Goal: Task Accomplishment & Management: Complete application form

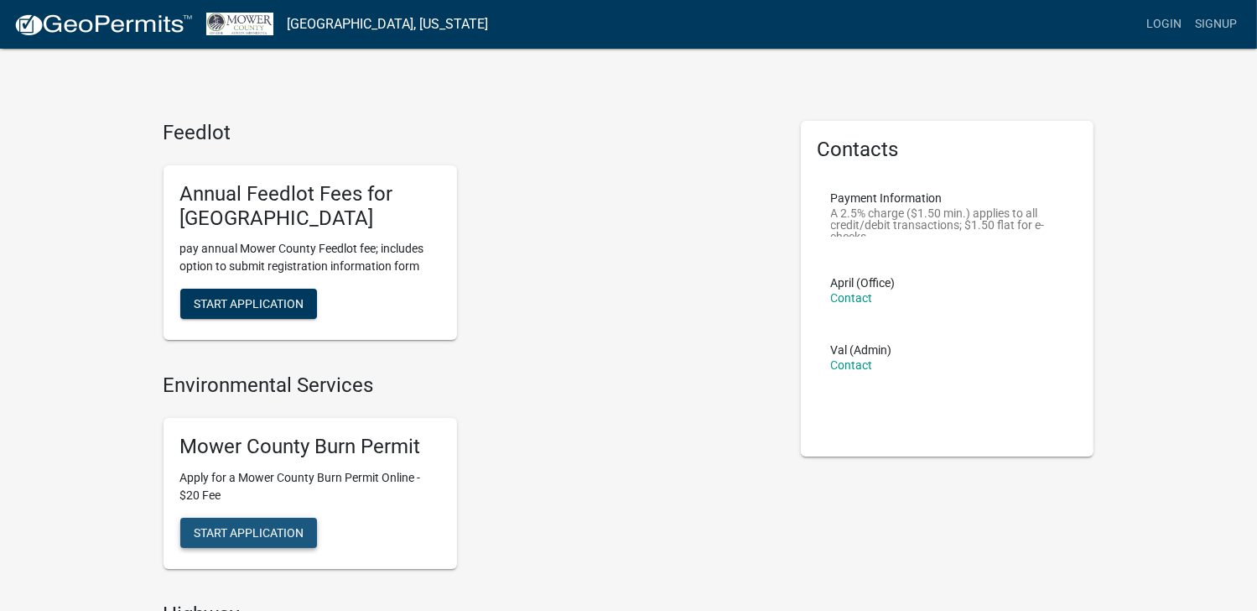
click at [250, 536] on span "Start Application" at bounding box center [249, 531] width 110 height 13
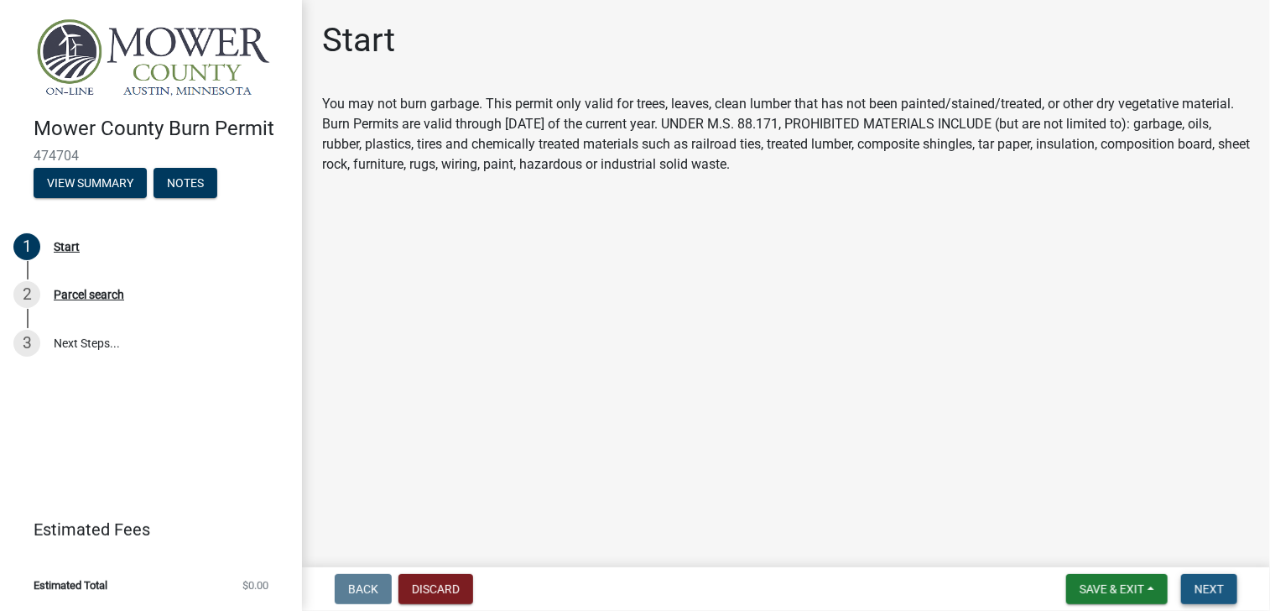
click at [1198, 589] on span "Next" at bounding box center [1209, 588] width 29 height 13
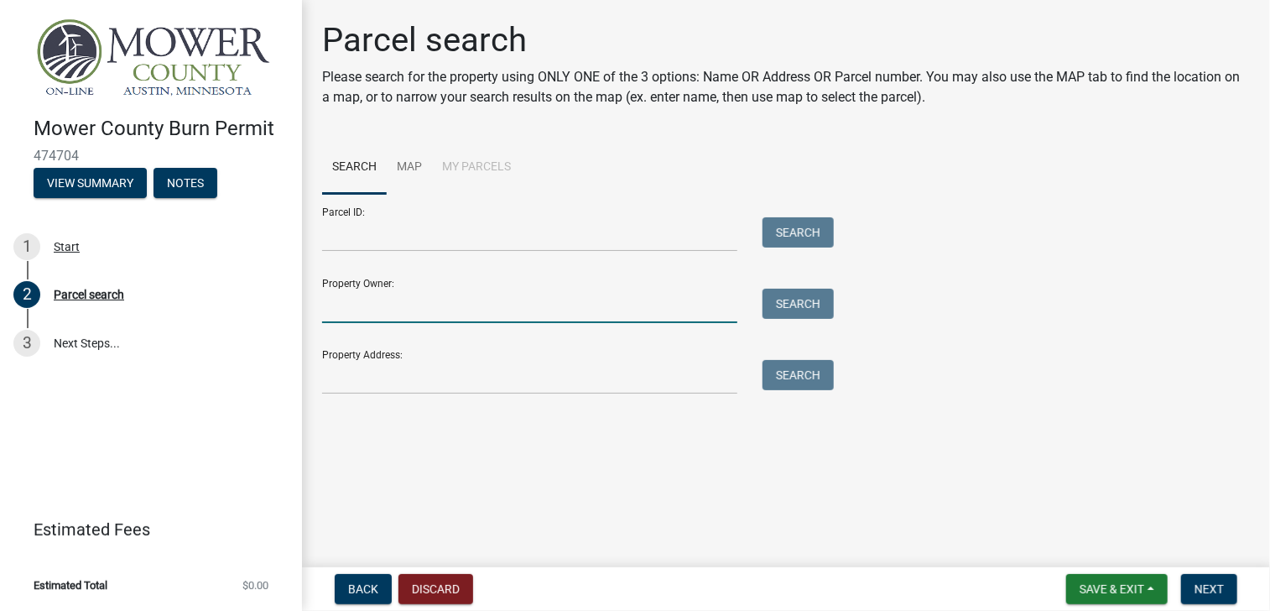
click at [362, 301] on input "Property Owner:" at bounding box center [529, 306] width 415 height 34
type input "[PERSON_NAME]"
type input "1516 29TH AVENUE SOUTHEAST"
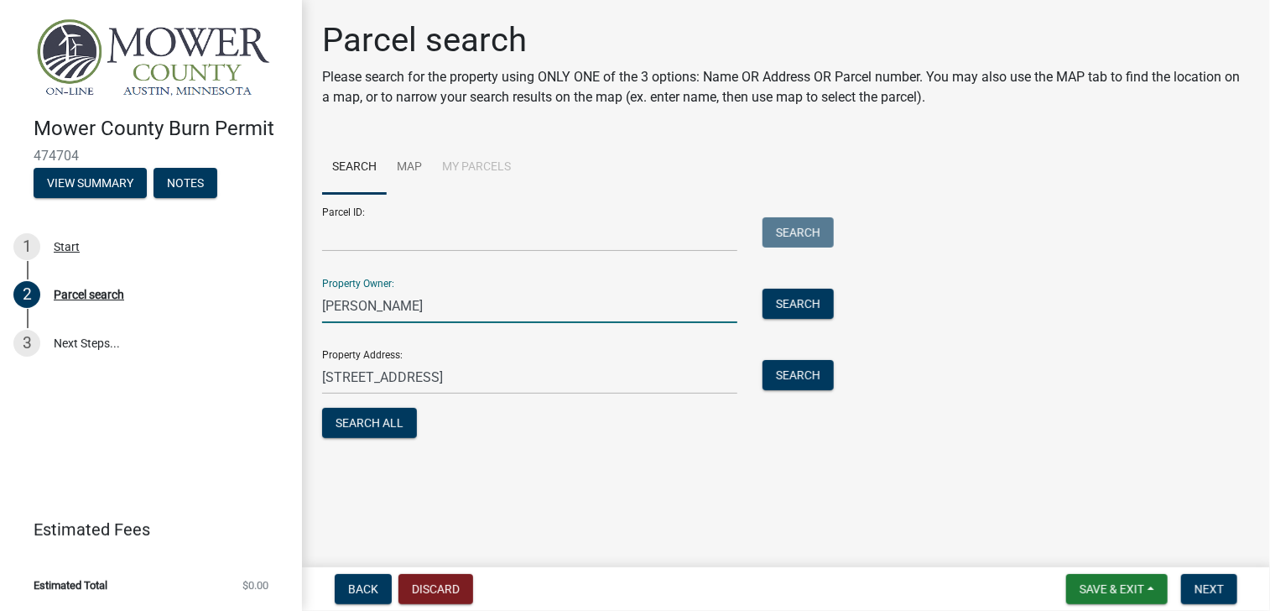
drag, startPoint x: 396, startPoint y: 305, endPoint x: 356, endPoint y: 305, distance: 40.3
click at [356, 305] on input "[PERSON_NAME]" at bounding box center [529, 306] width 415 height 34
type input "David Rushton"
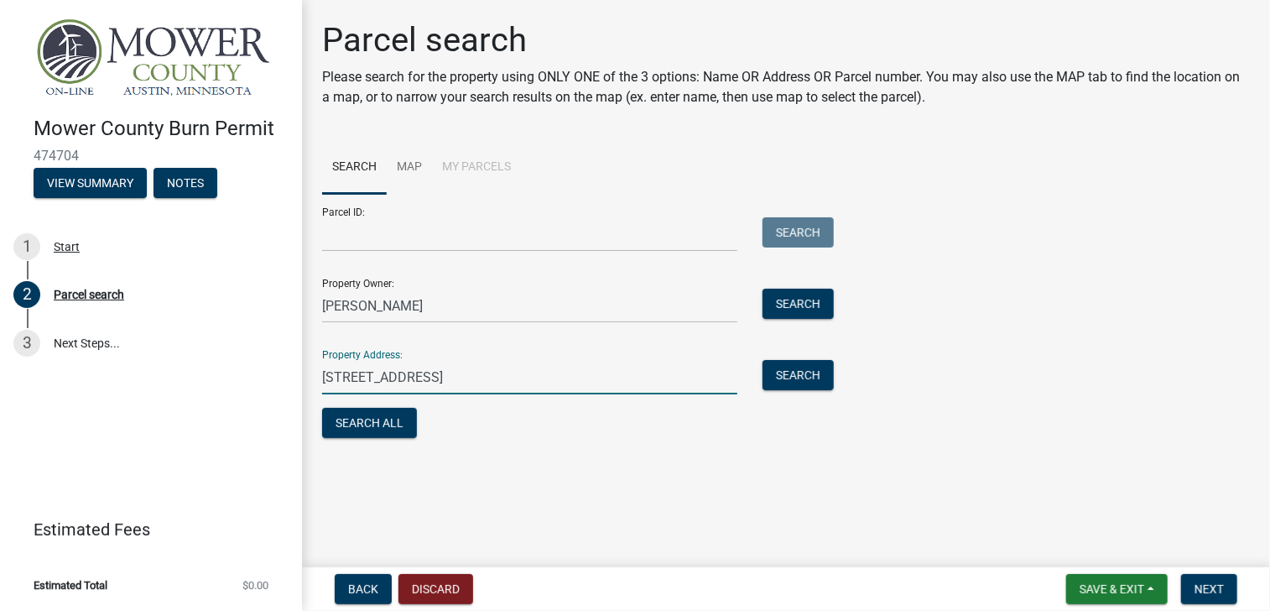
drag, startPoint x: 526, startPoint y: 376, endPoint x: 306, endPoint y: 378, distance: 219.8
click at [306, 378] on div "Parcel search Please search for the property using ONLY ONE of the 3 options: N…" at bounding box center [786, 238] width 968 height 437
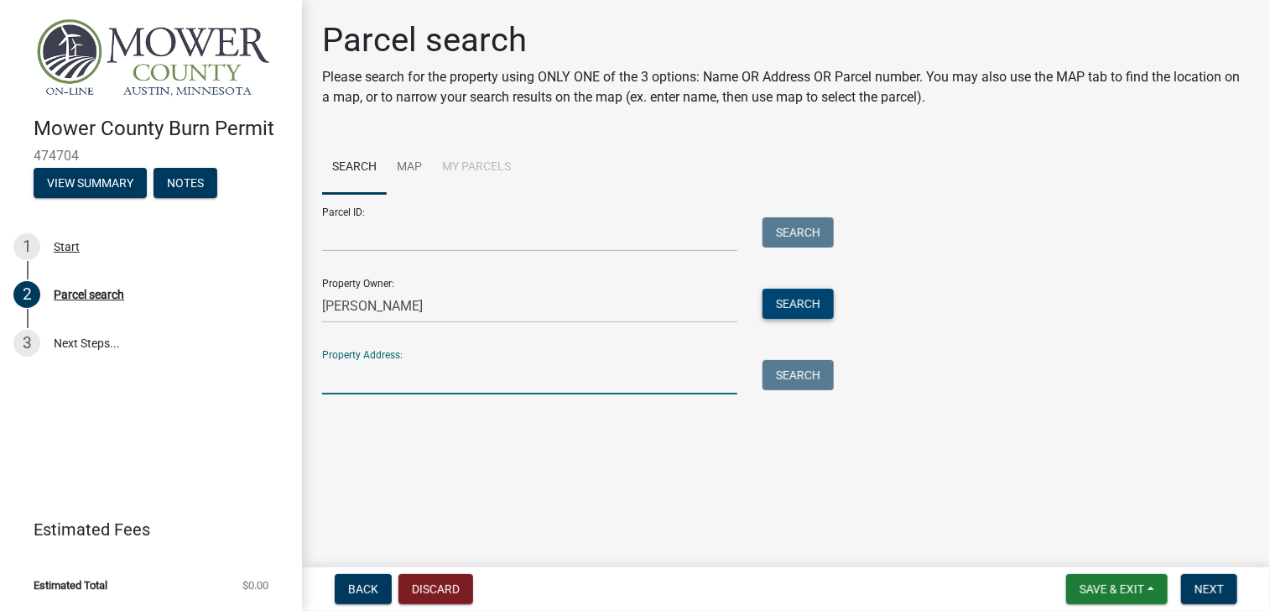
click at [784, 305] on button "Search" at bounding box center [798, 304] width 71 height 30
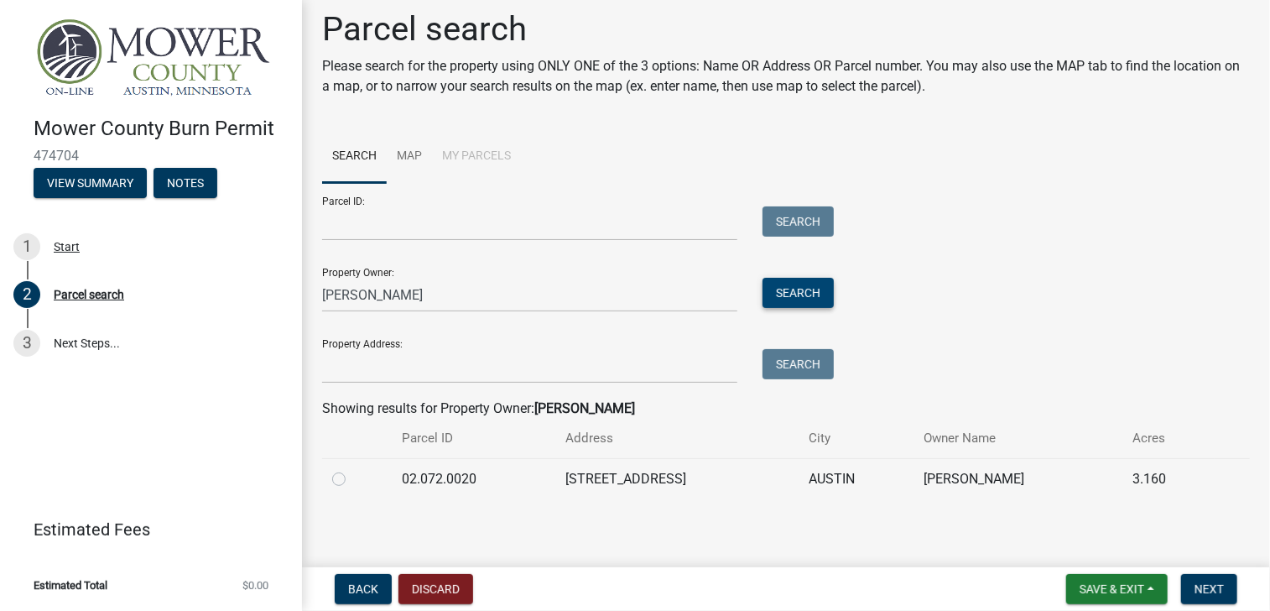
scroll to position [14, 0]
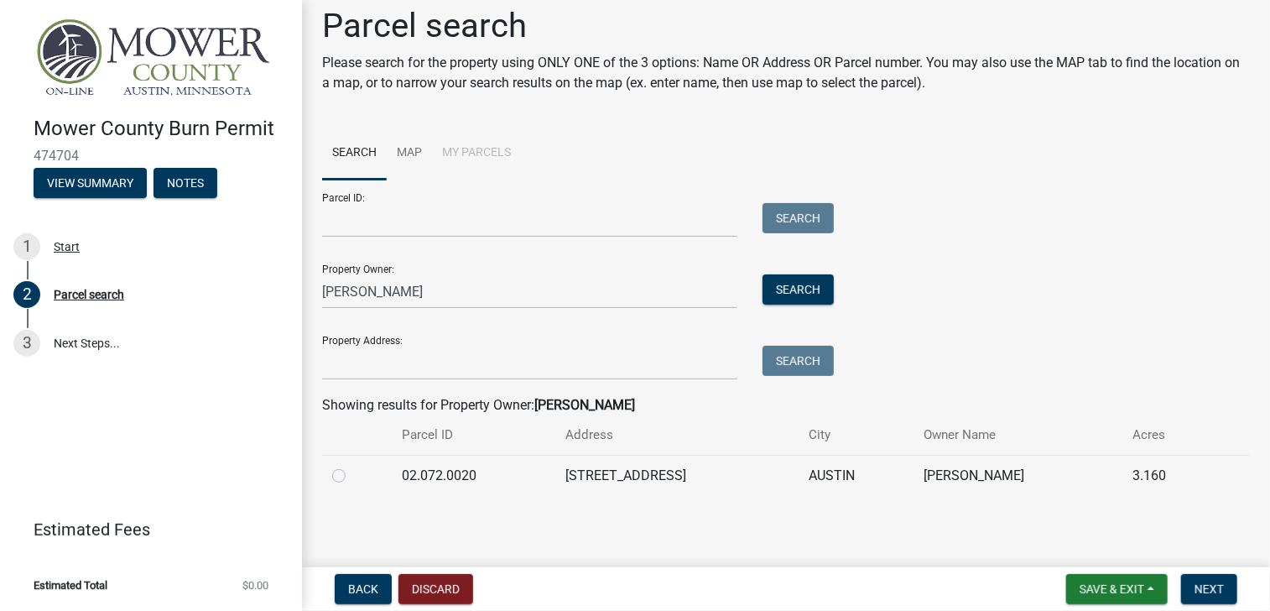
click at [352, 466] on label at bounding box center [352, 466] width 0 height 0
click at [352, 476] on input "radio" at bounding box center [357, 471] width 11 height 11
radio input "true"
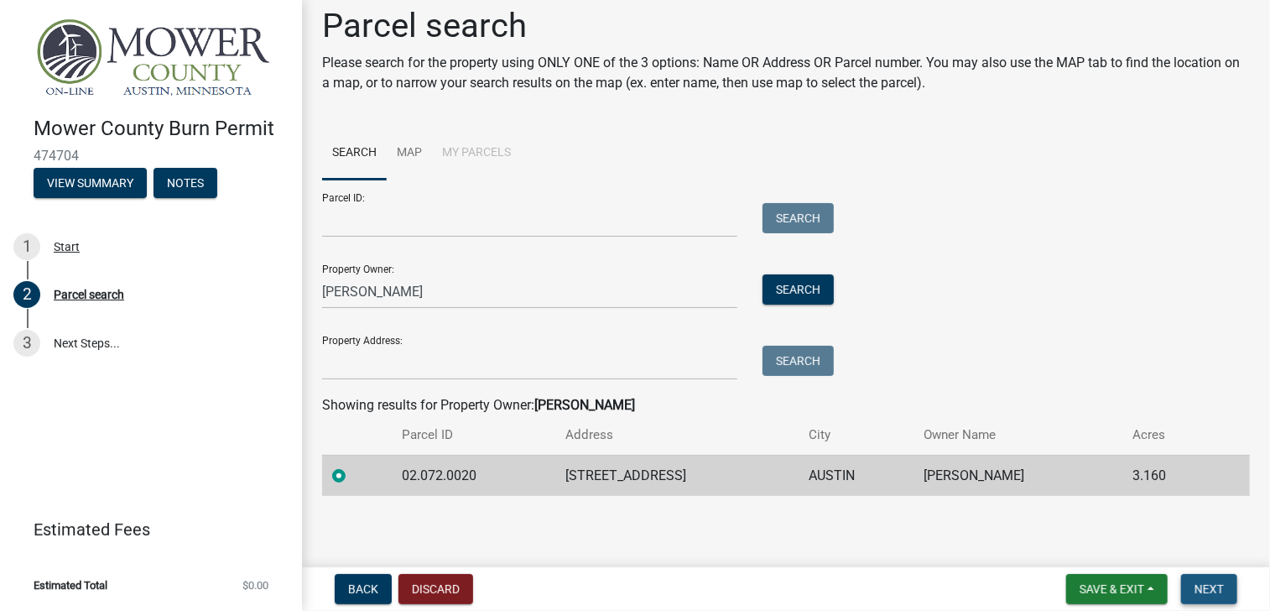
click at [1215, 587] on span "Next" at bounding box center [1209, 588] width 29 height 13
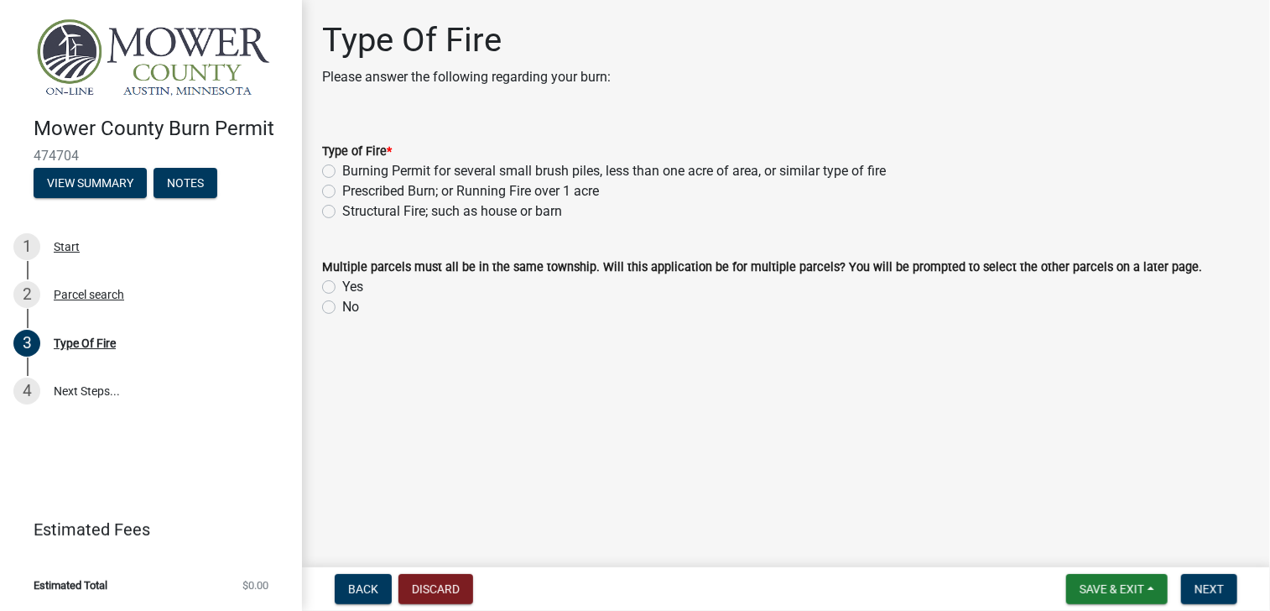
click at [342, 169] on label "Burning Permit for several small brush piles, less than one acre of area, or si…" at bounding box center [614, 171] width 544 height 20
click at [342, 169] on input "Burning Permit for several small brush piles, less than one acre of area, or si…" at bounding box center [347, 166] width 11 height 11
radio input "true"
click at [342, 308] on label "No" at bounding box center [350, 307] width 17 height 20
click at [342, 308] on input "No" at bounding box center [347, 302] width 11 height 11
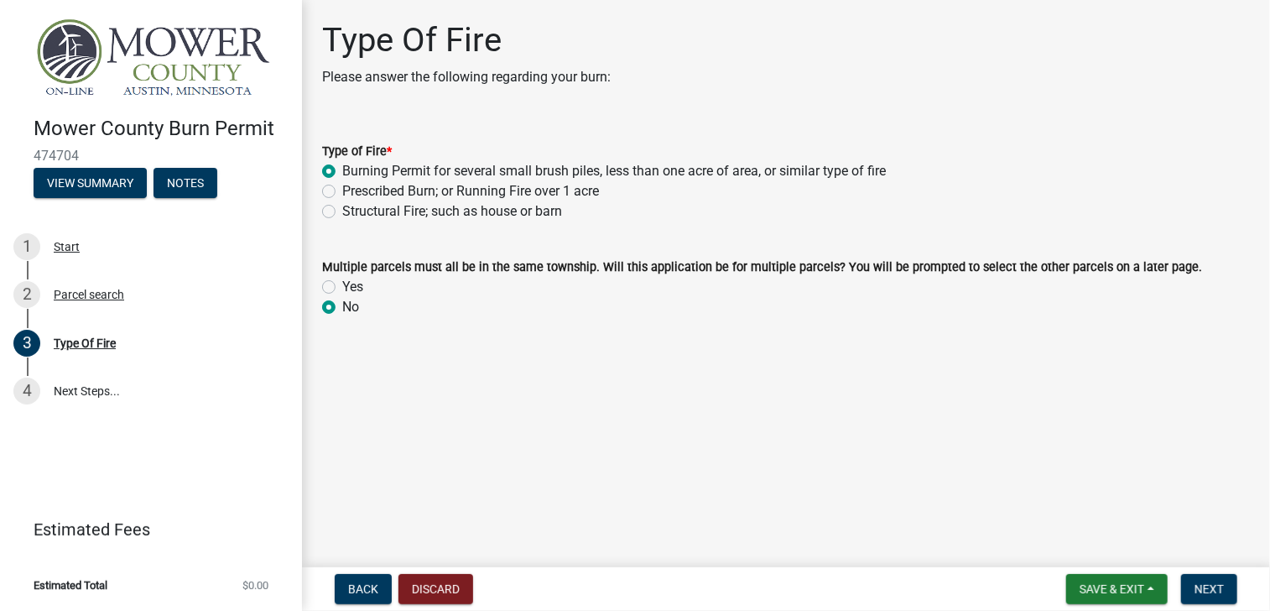
radio input "true"
click at [1196, 589] on span "Next" at bounding box center [1209, 588] width 29 height 13
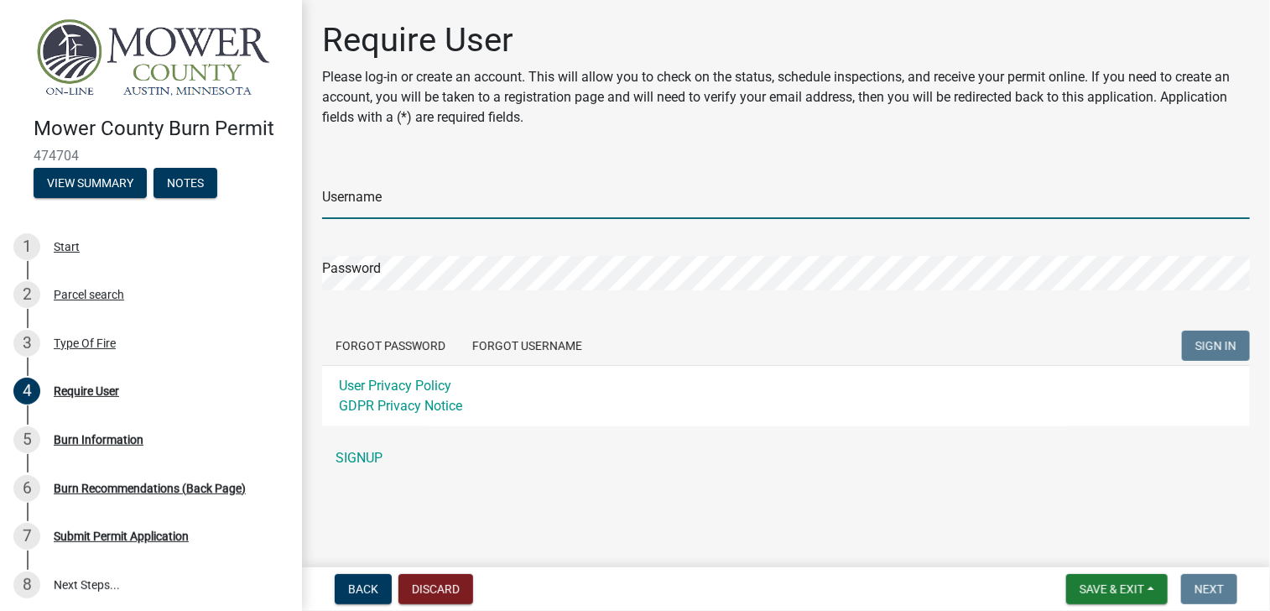
type input "[EMAIL_ADDRESS][DOMAIN_NAME]"
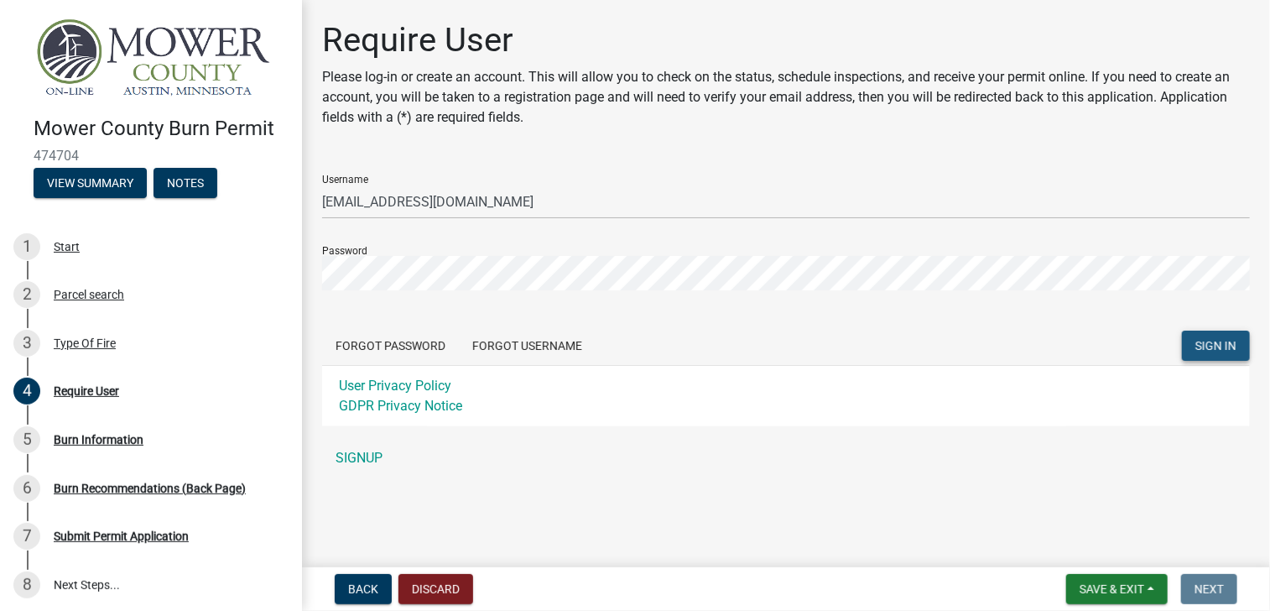
click at [1204, 348] on span "SIGN IN" at bounding box center [1215, 345] width 41 height 13
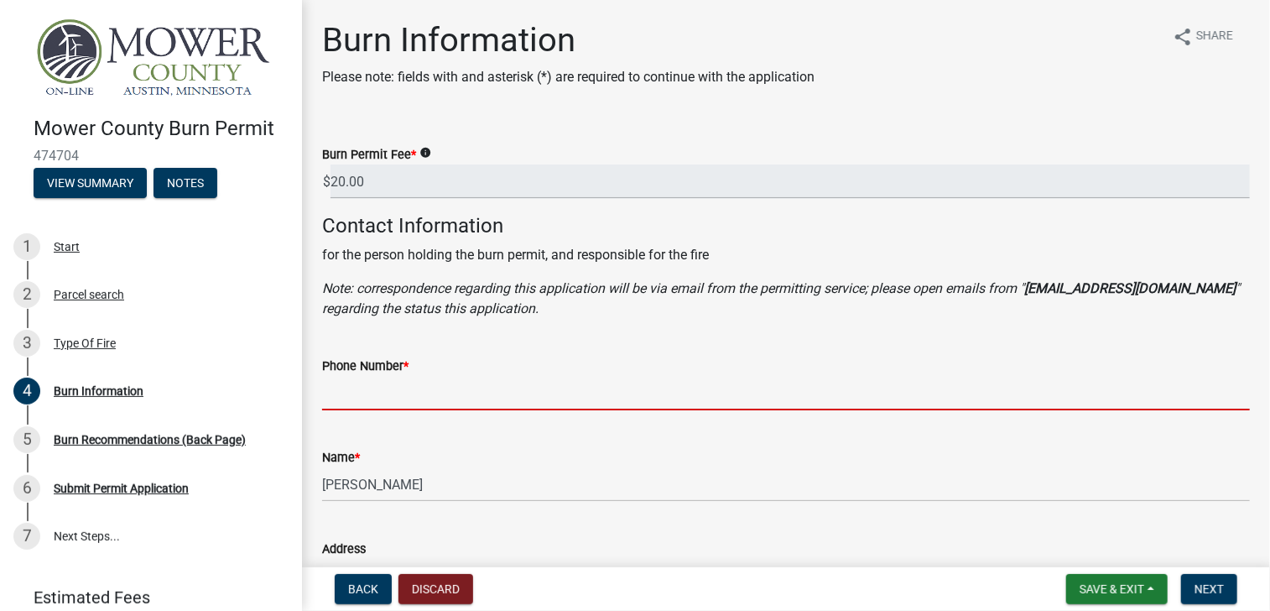
click at [399, 395] on input "Phone Number *" at bounding box center [786, 393] width 928 height 34
type input "5074403687"
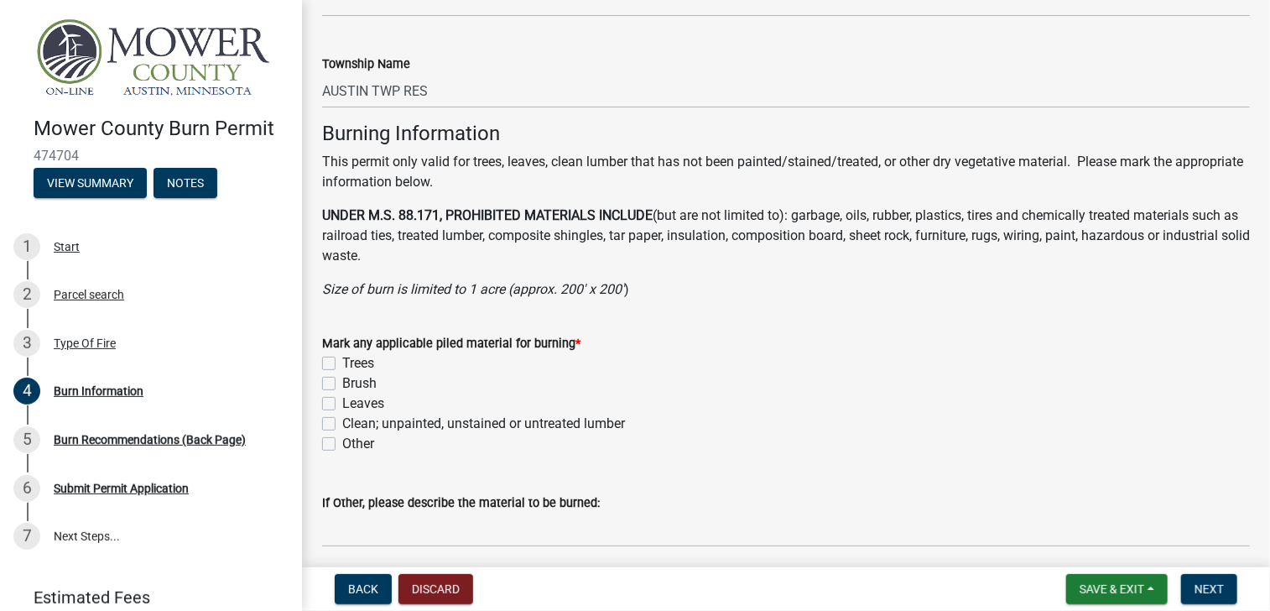
scroll to position [1091, 0]
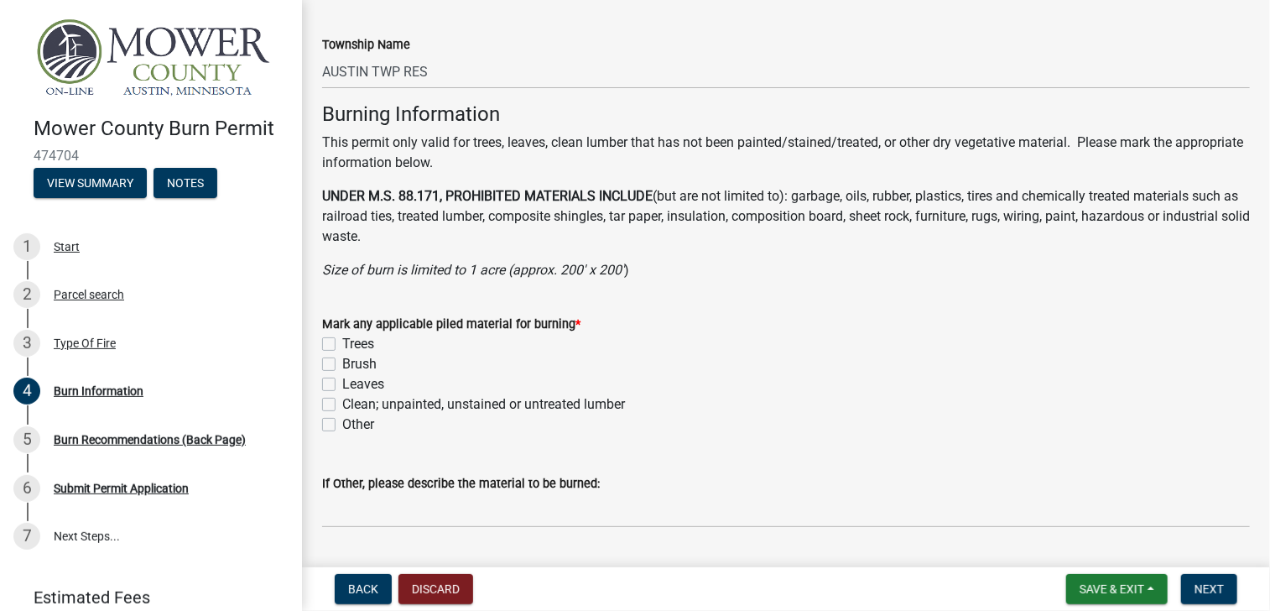
click at [342, 364] on label "Brush" at bounding box center [359, 364] width 34 height 20
click at [342, 364] on input "Brush" at bounding box center [347, 359] width 11 height 11
checkbox input "true"
checkbox input "false"
checkbox input "true"
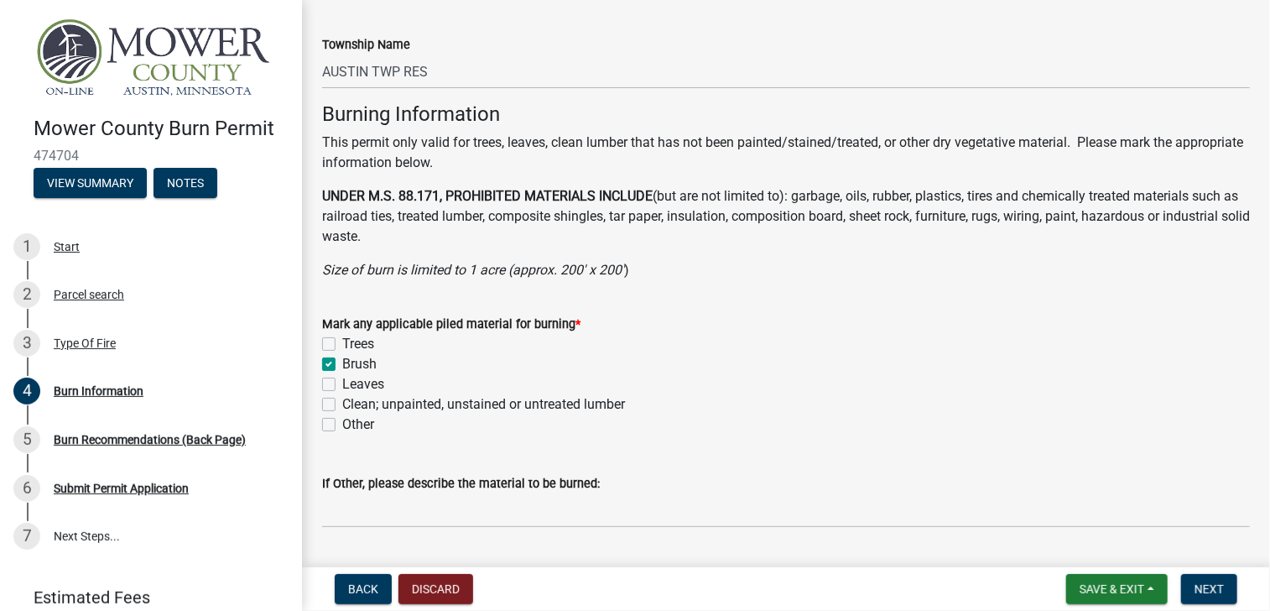
checkbox input "false"
click at [342, 388] on label "Leaves" at bounding box center [363, 384] width 42 height 20
click at [342, 385] on input "Leaves" at bounding box center [347, 379] width 11 height 11
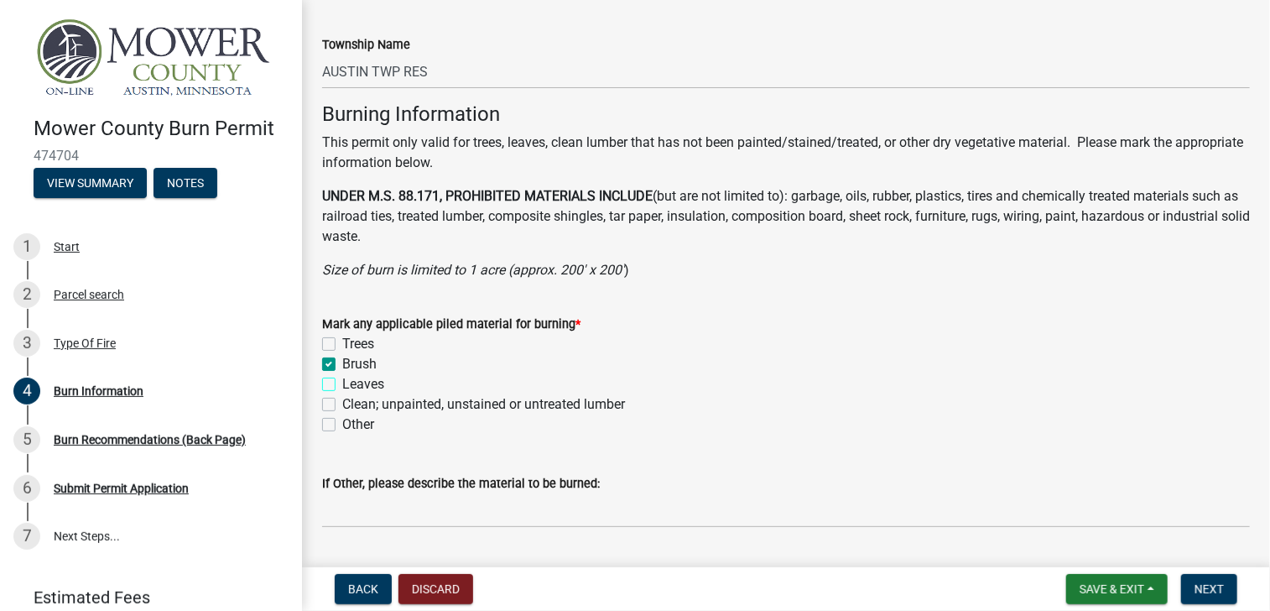
checkbox input "true"
checkbox input "false"
checkbox input "true"
checkbox input "false"
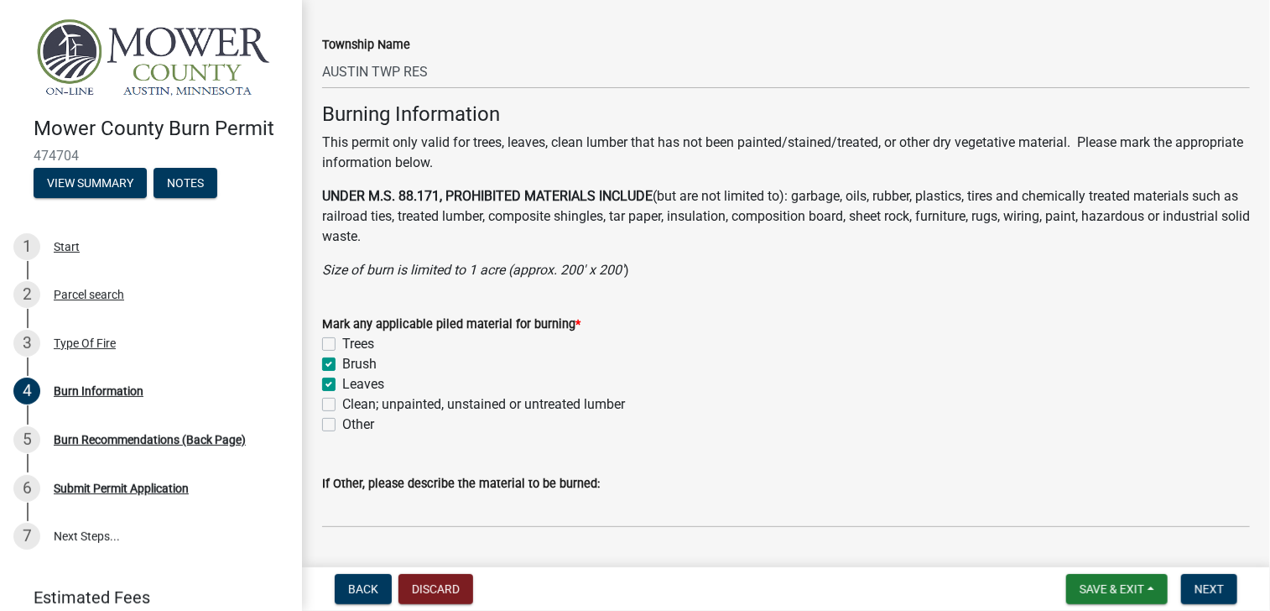
checkbox input "false"
click at [342, 403] on label "Clean; unpainted, unstained or untreated lumber" at bounding box center [483, 404] width 283 height 20
click at [342, 403] on input "Clean; unpainted, unstained or untreated lumber" at bounding box center [347, 399] width 11 height 11
checkbox input "true"
checkbox input "false"
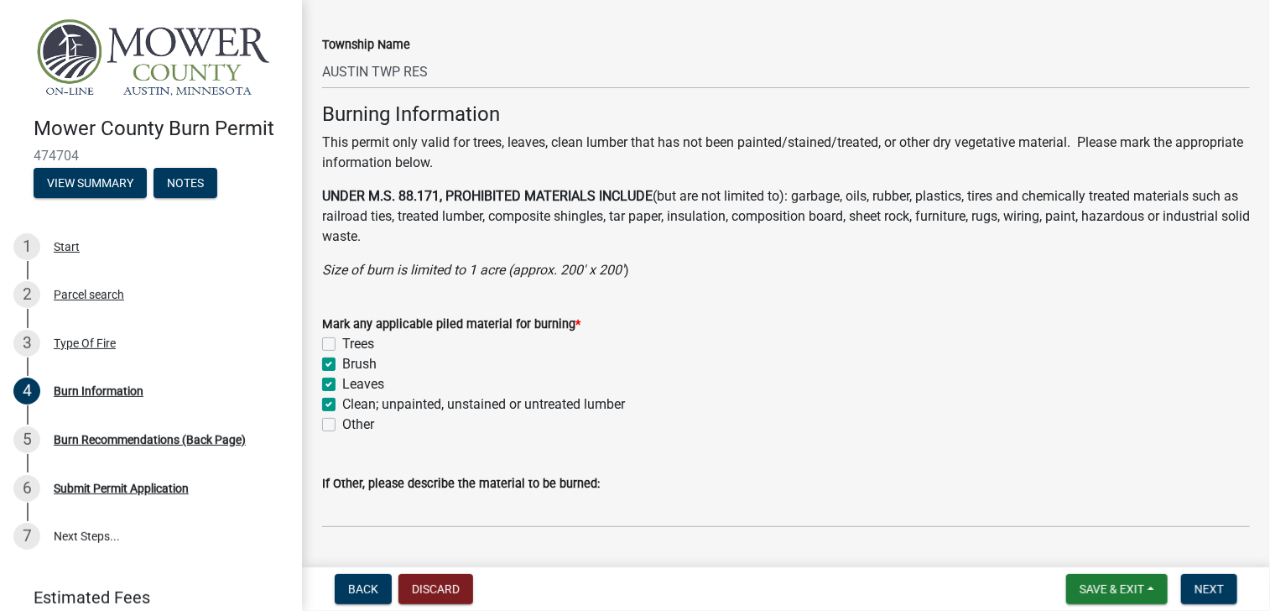
checkbox input "true"
checkbox input "false"
click at [342, 341] on label "Trees" at bounding box center [358, 344] width 32 height 20
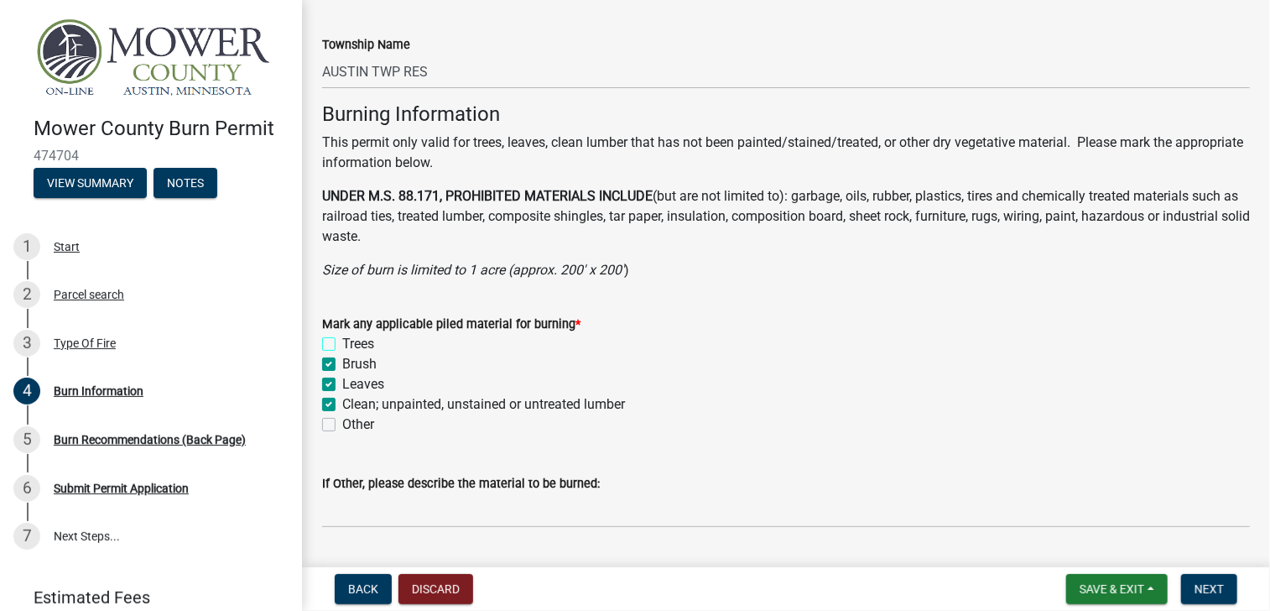
click at [342, 341] on input "Trees" at bounding box center [347, 339] width 11 height 11
checkbox input "true"
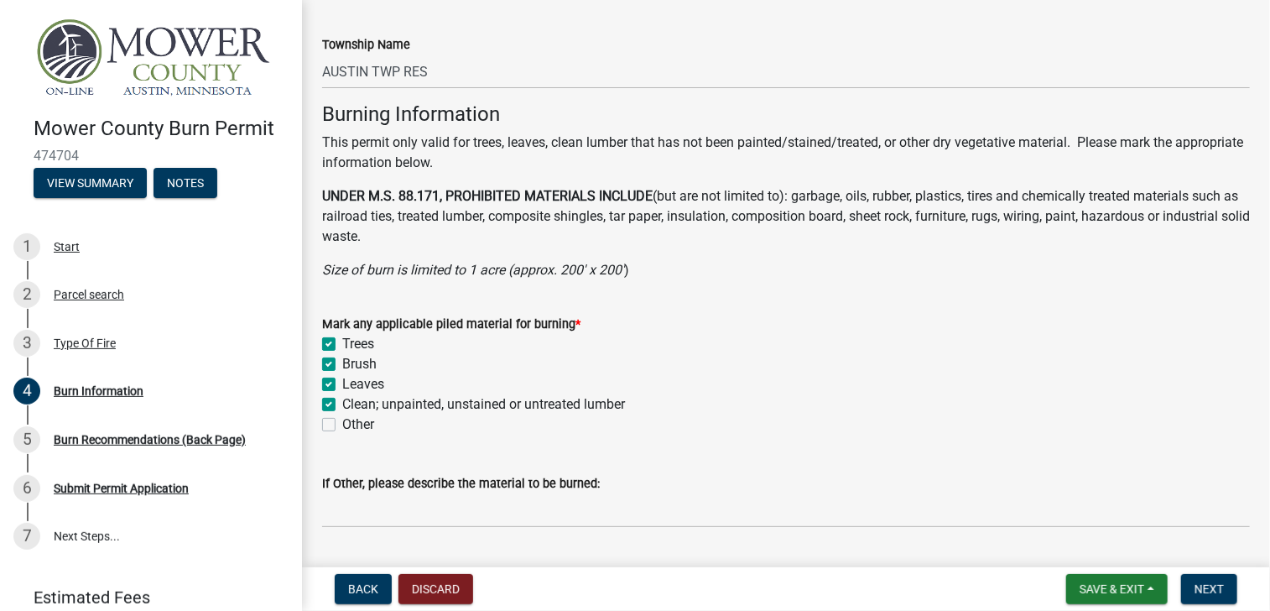
checkbox input "false"
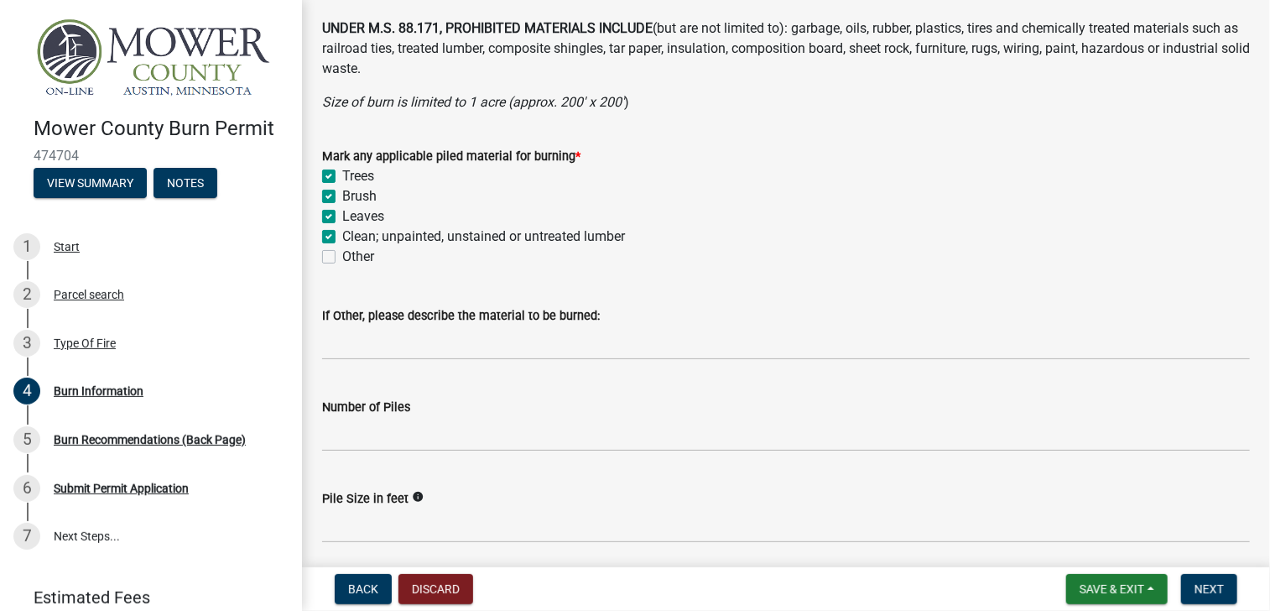
scroll to position [1342, 0]
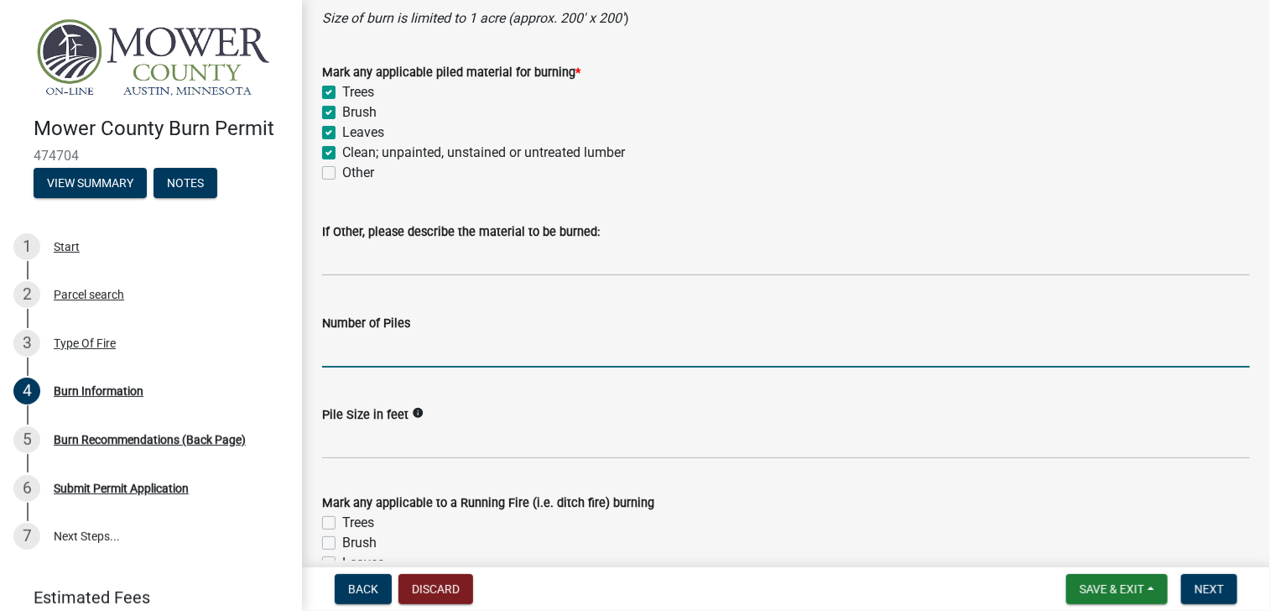
click at [359, 355] on input "Number of Piles" at bounding box center [786, 350] width 928 height 34
type input "1"
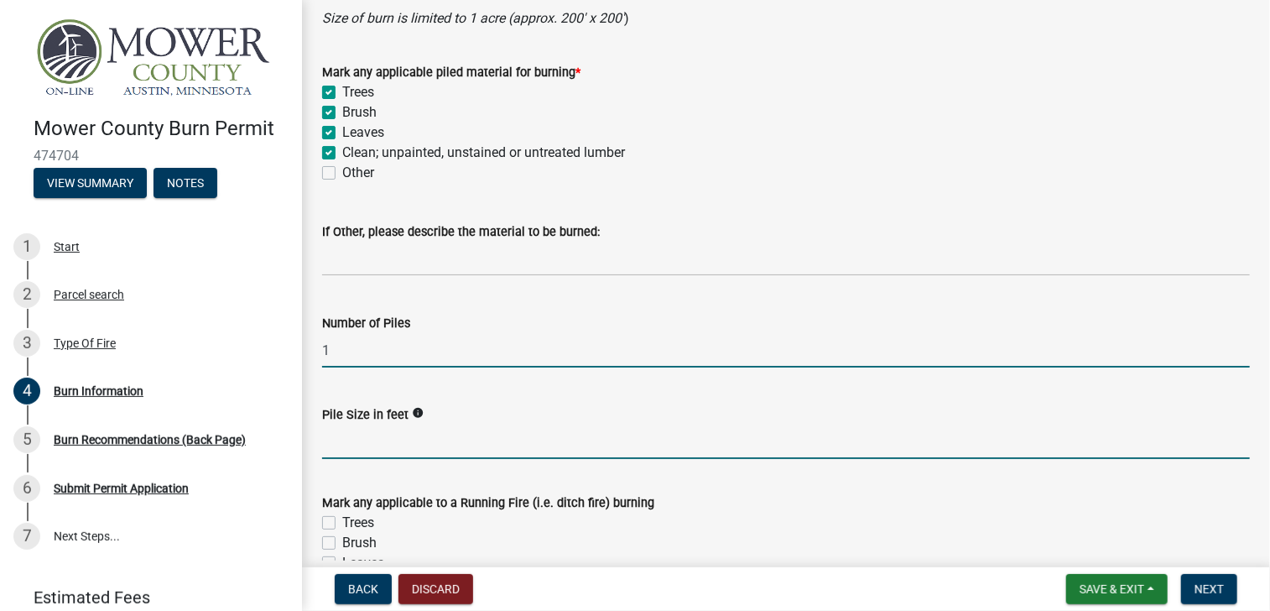
click at [359, 440] on input "Pile Size in feet" at bounding box center [786, 441] width 928 height 34
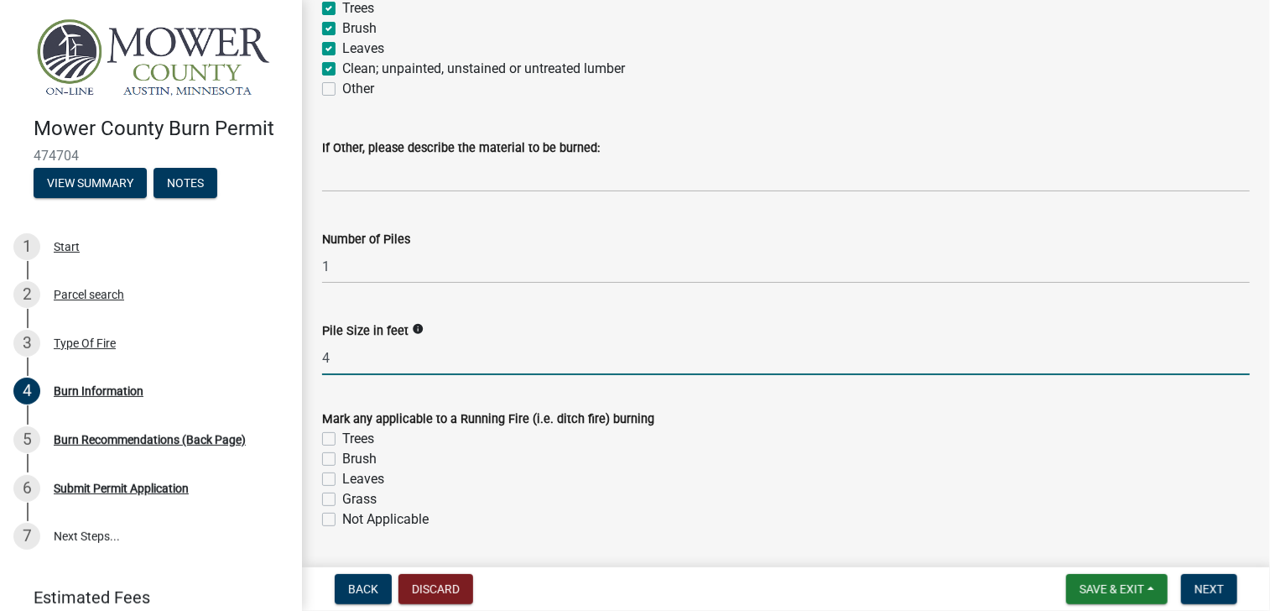
scroll to position [1510, 0]
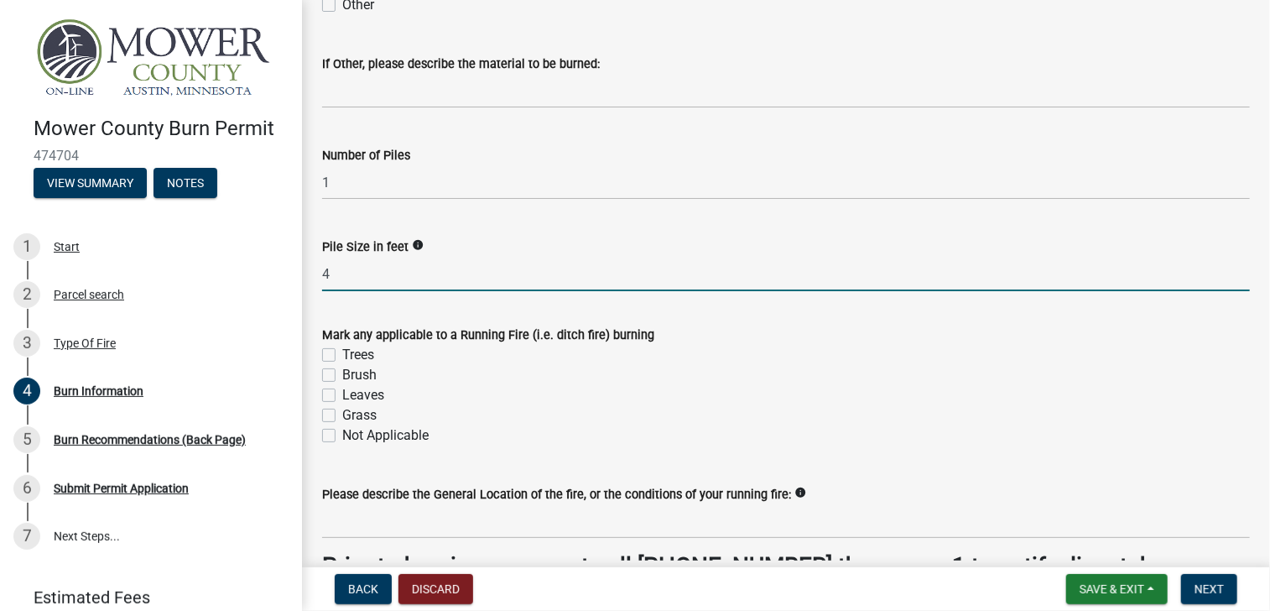
type input "4"
click at [336, 439] on div "Not Applicable" at bounding box center [786, 435] width 928 height 20
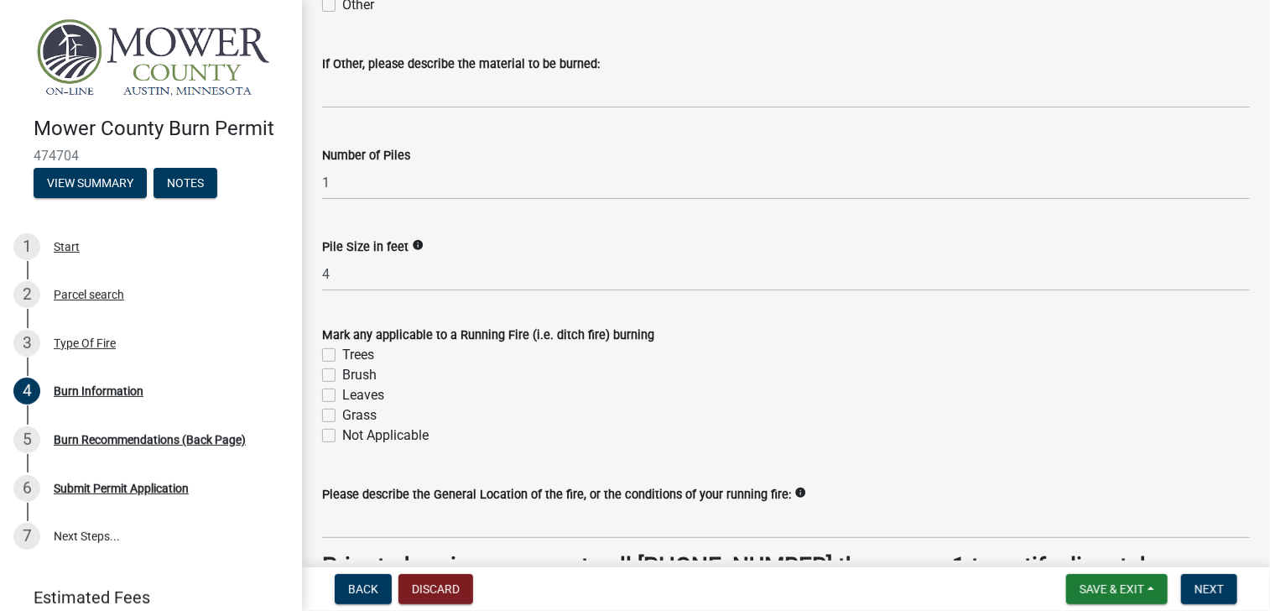
click at [342, 430] on label "Not Applicable" at bounding box center [385, 435] width 86 height 20
click at [342, 430] on input "Not Applicable" at bounding box center [347, 430] width 11 height 11
checkbox input "true"
checkbox input "false"
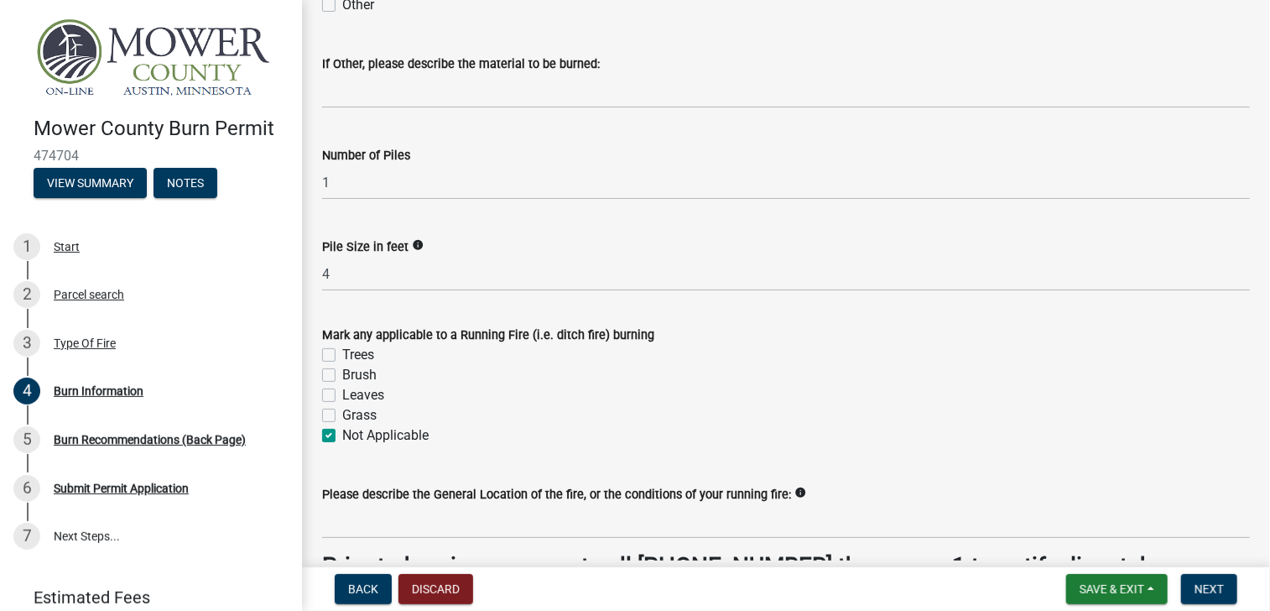
checkbox input "false"
checkbox input "true"
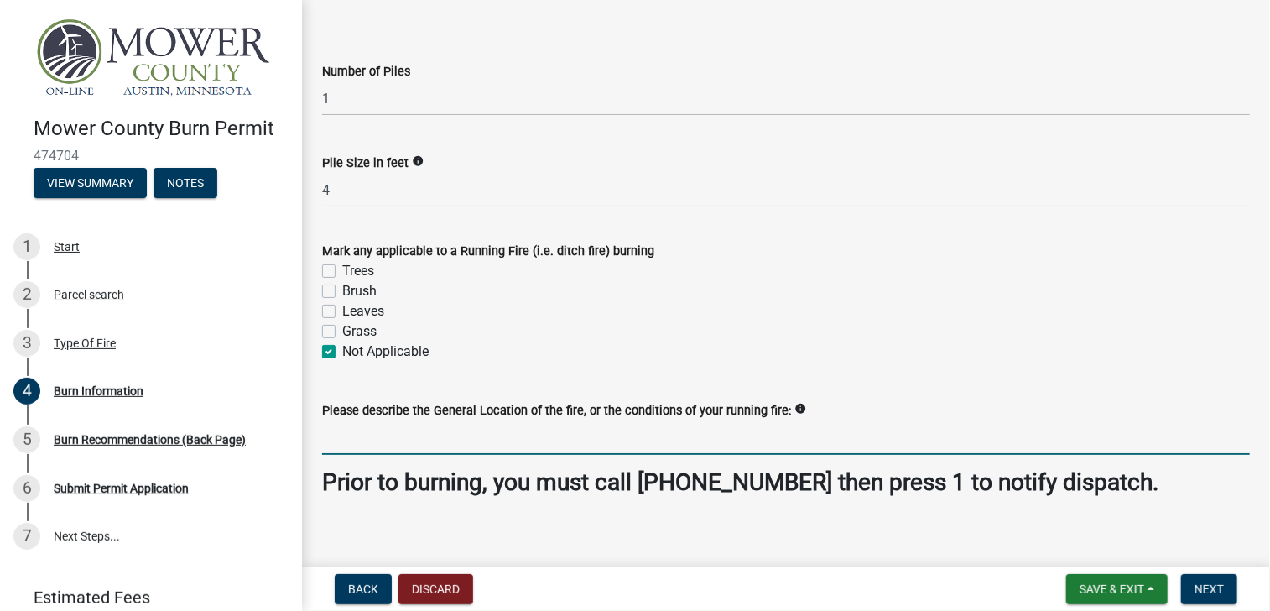
click at [345, 452] on input "Please describe the General Location of the fire, or the conditions of your run…" at bounding box center [786, 437] width 928 height 34
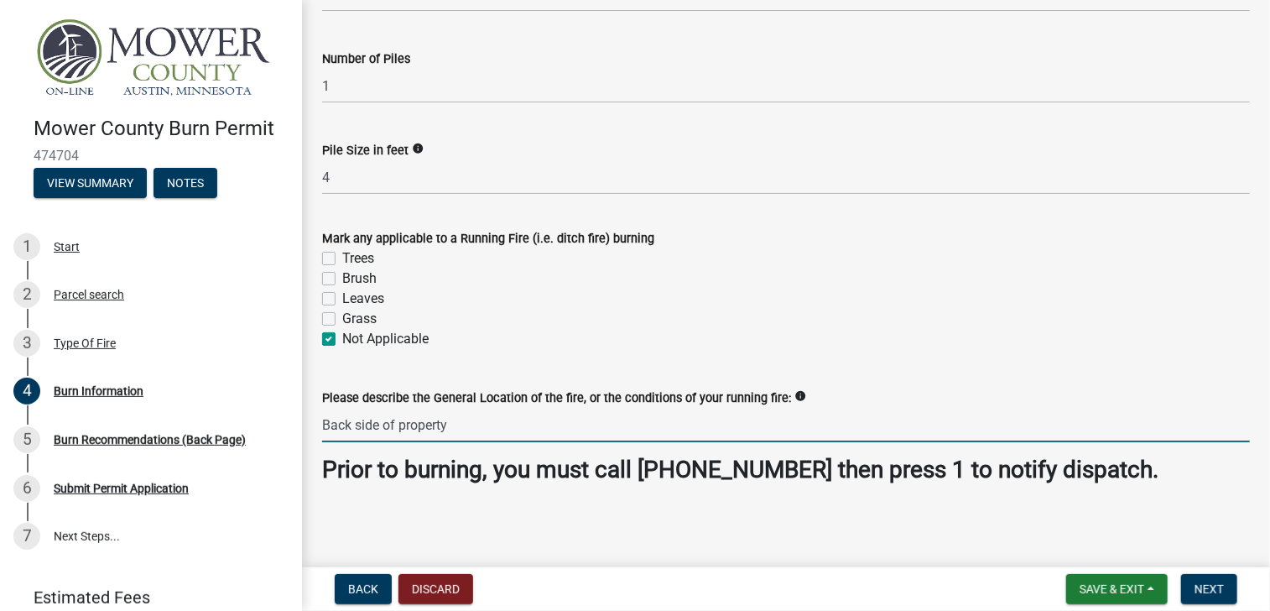
scroll to position [1609, 0]
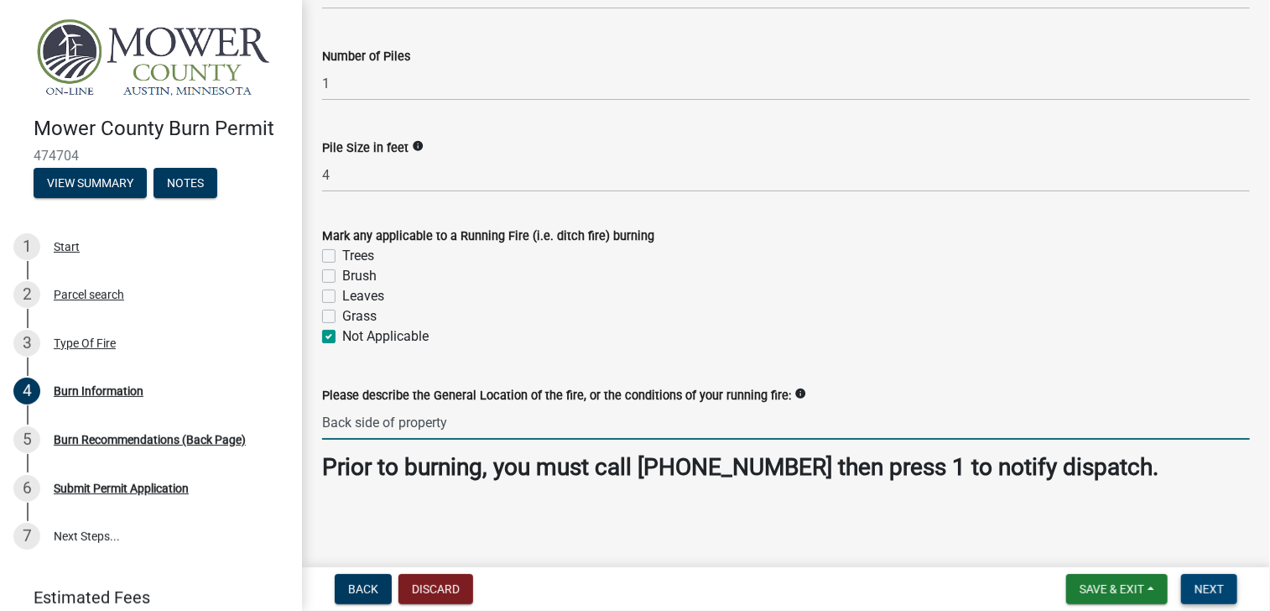
type input "Back side of property"
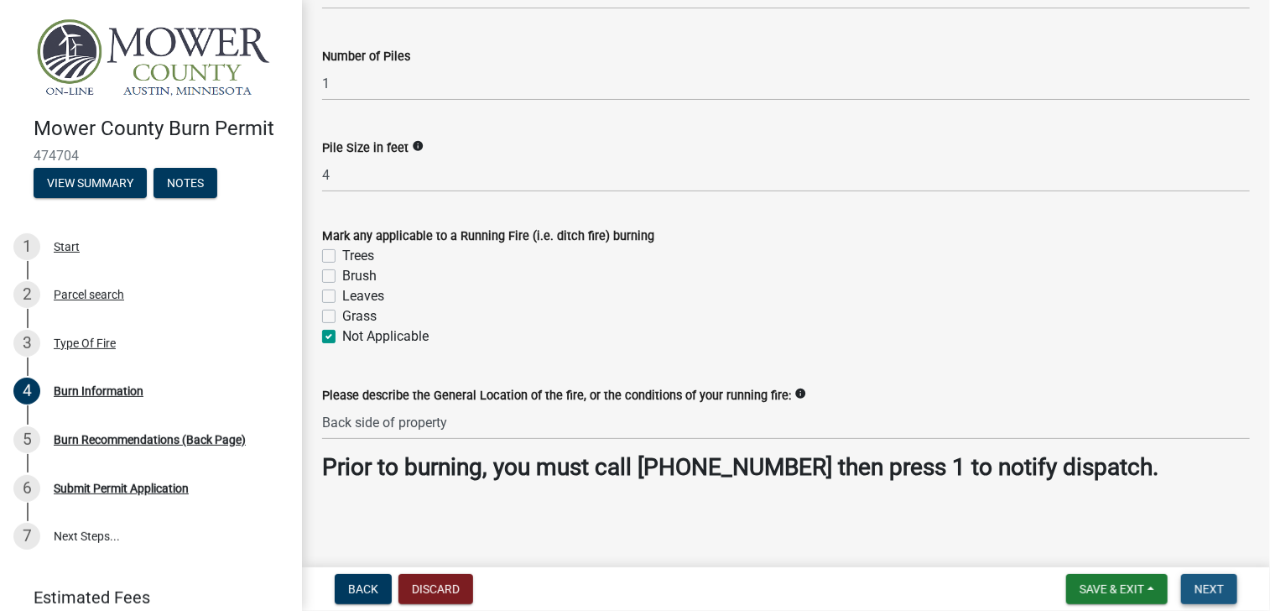
click at [1201, 590] on span "Next" at bounding box center [1209, 588] width 29 height 13
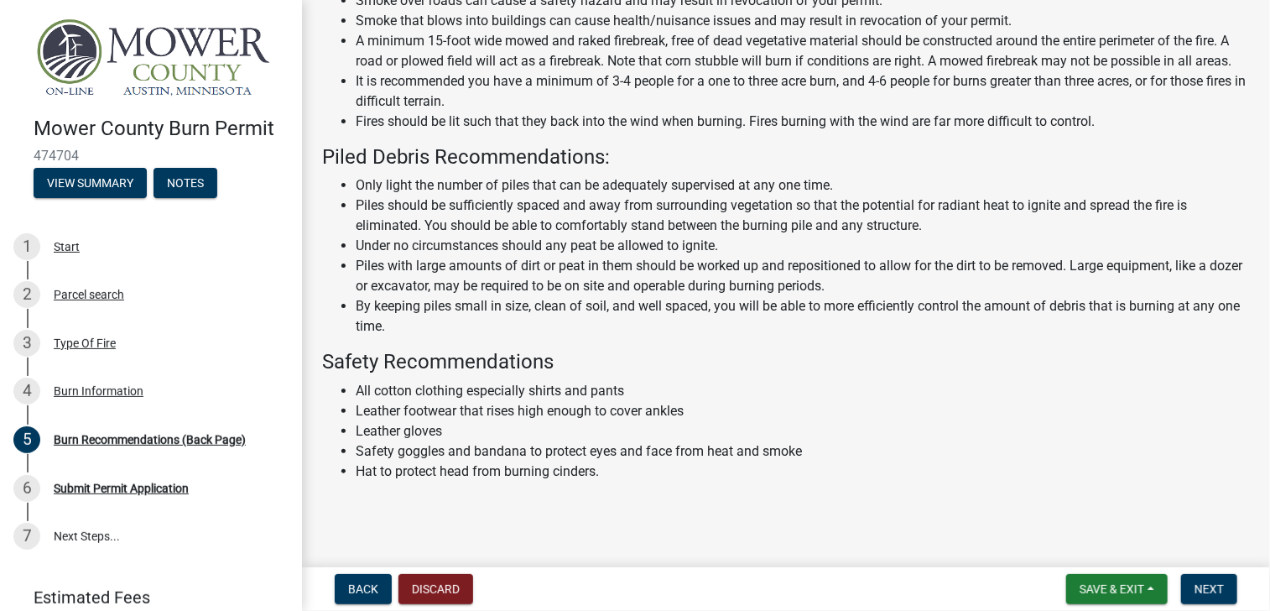
scroll to position [360, 0]
click at [1211, 595] on span "Next" at bounding box center [1209, 588] width 29 height 13
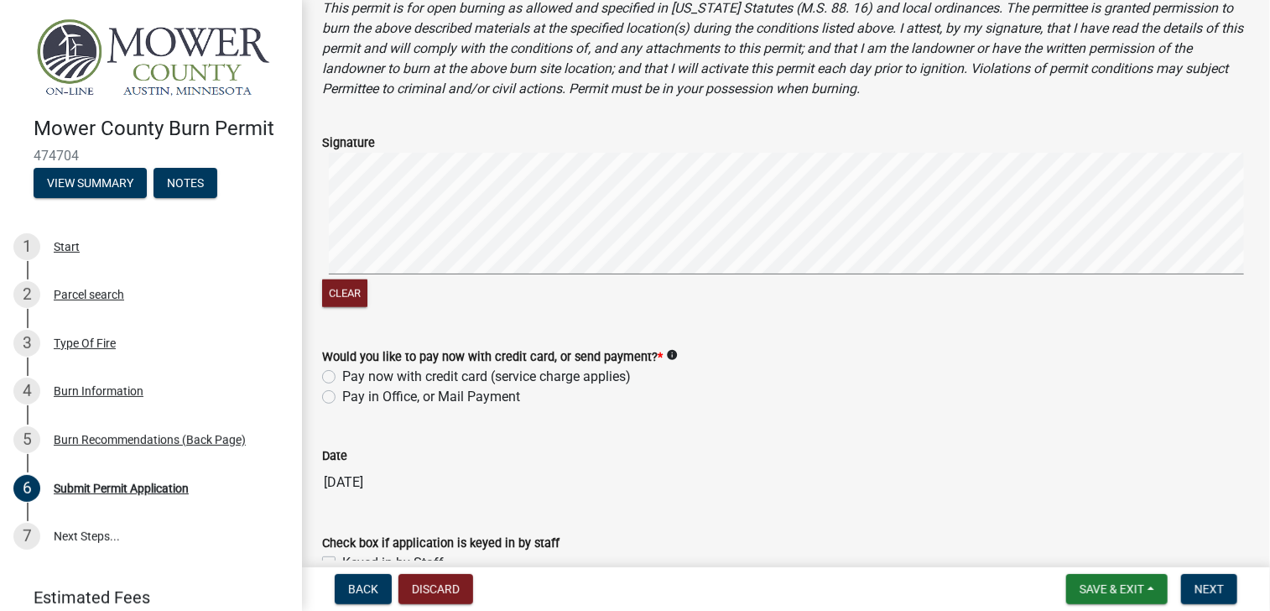
scroll to position [671, 0]
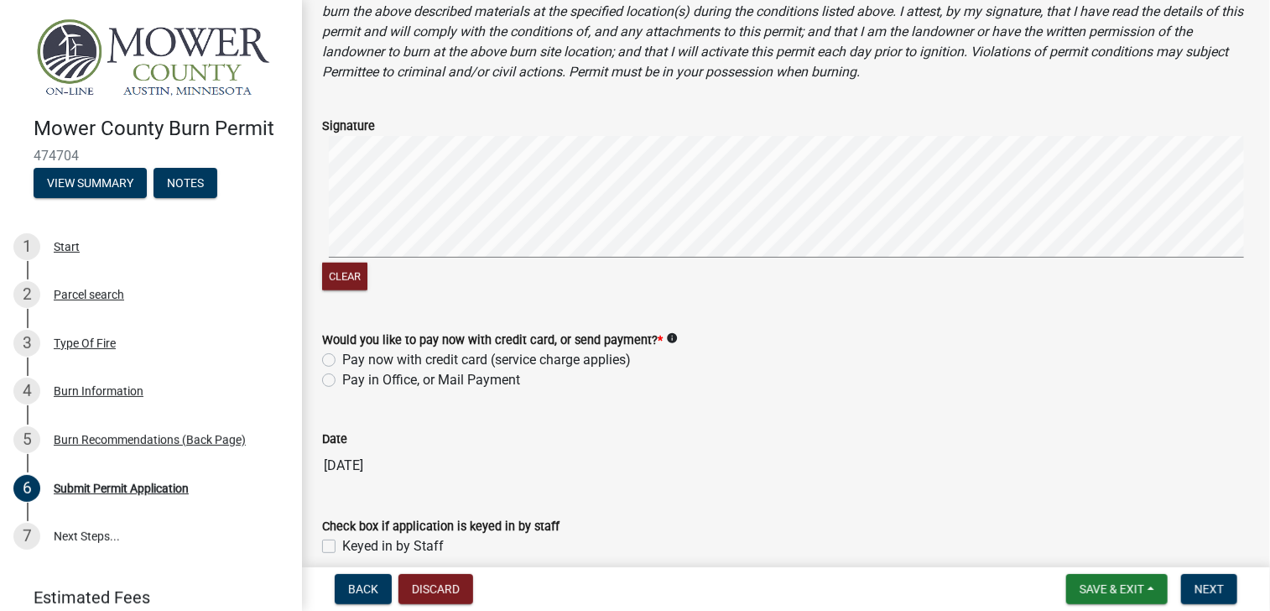
click at [666, 335] on icon "info" at bounding box center [672, 338] width 12 height 12
click at [342, 360] on label "Pay now with credit card (service charge applies)" at bounding box center [486, 360] width 289 height 20
click at [342, 360] on input "Pay now with credit card (service charge applies)" at bounding box center [347, 355] width 11 height 11
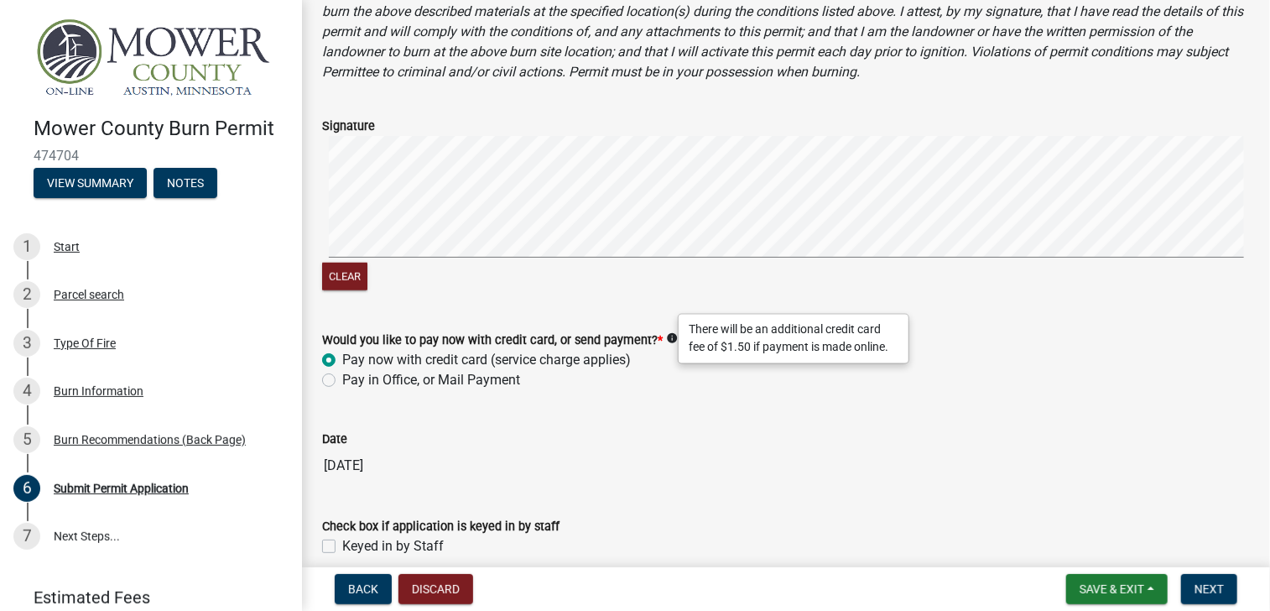
radio input "true"
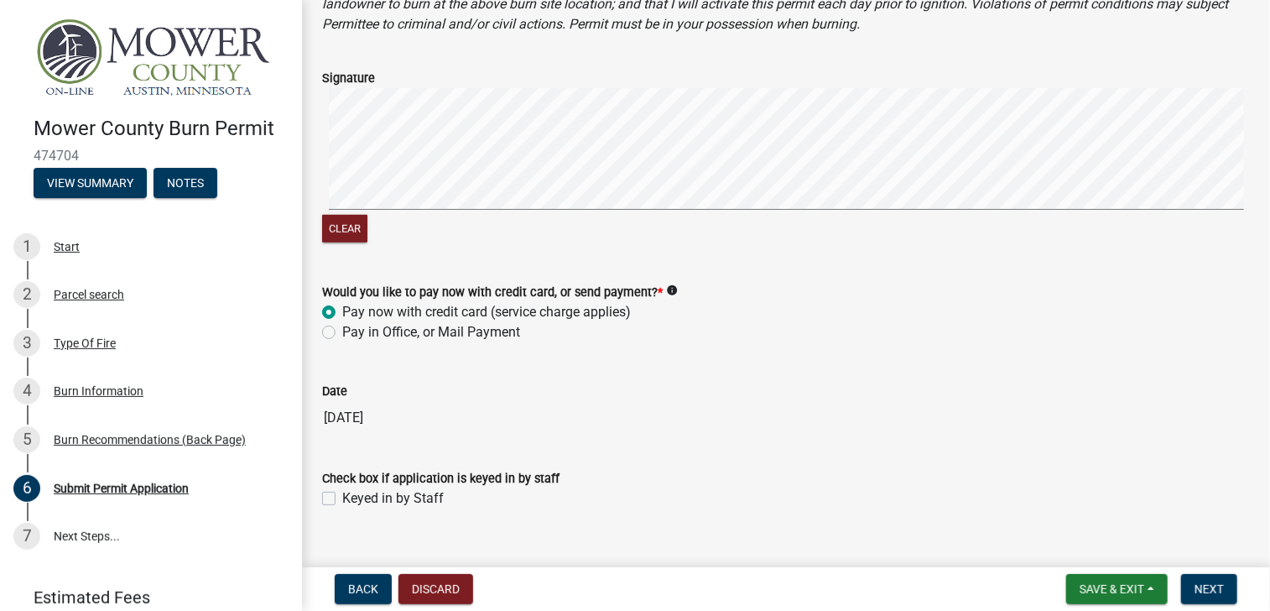
scroll to position [747, 0]
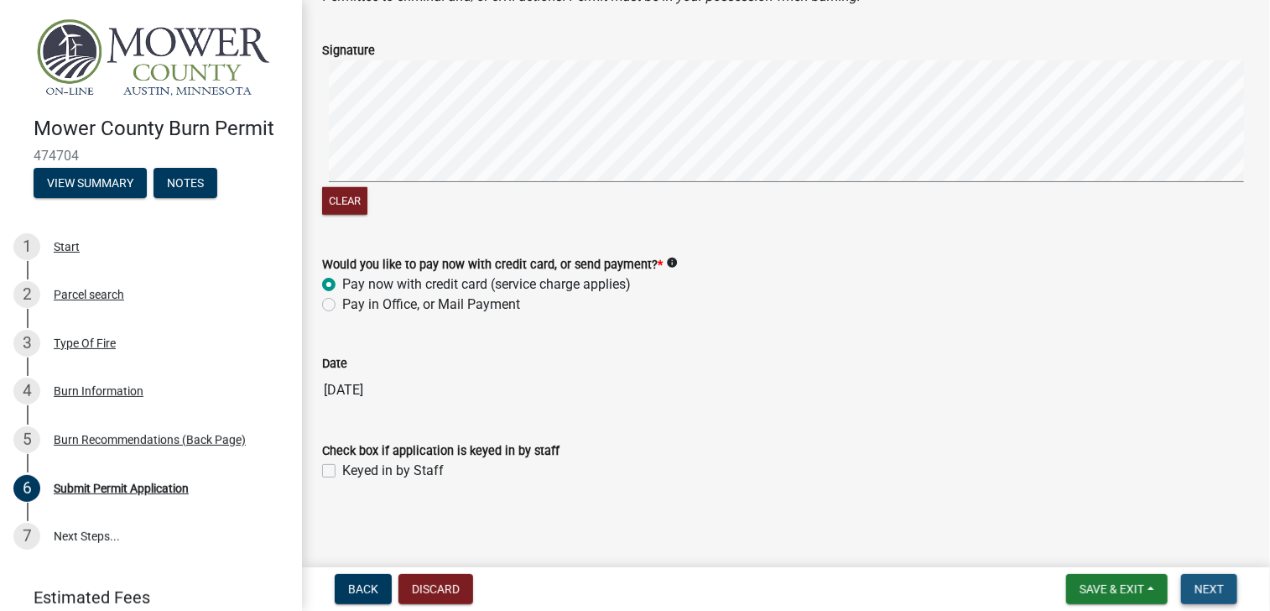
click at [1211, 586] on span "Next" at bounding box center [1209, 588] width 29 height 13
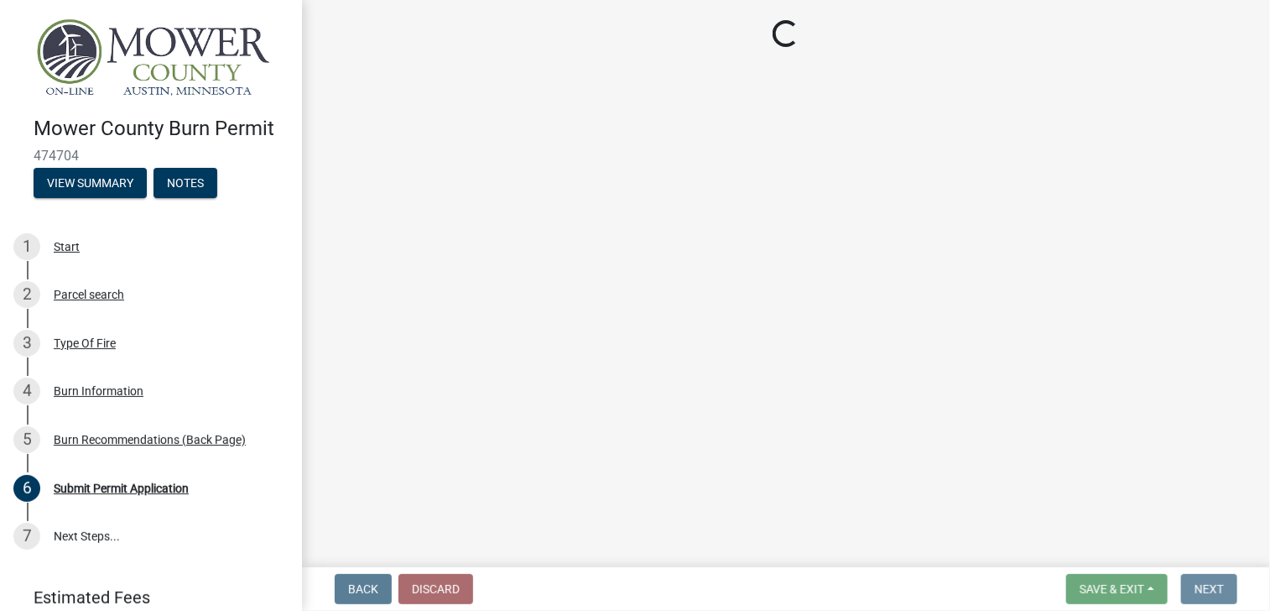
scroll to position [0, 0]
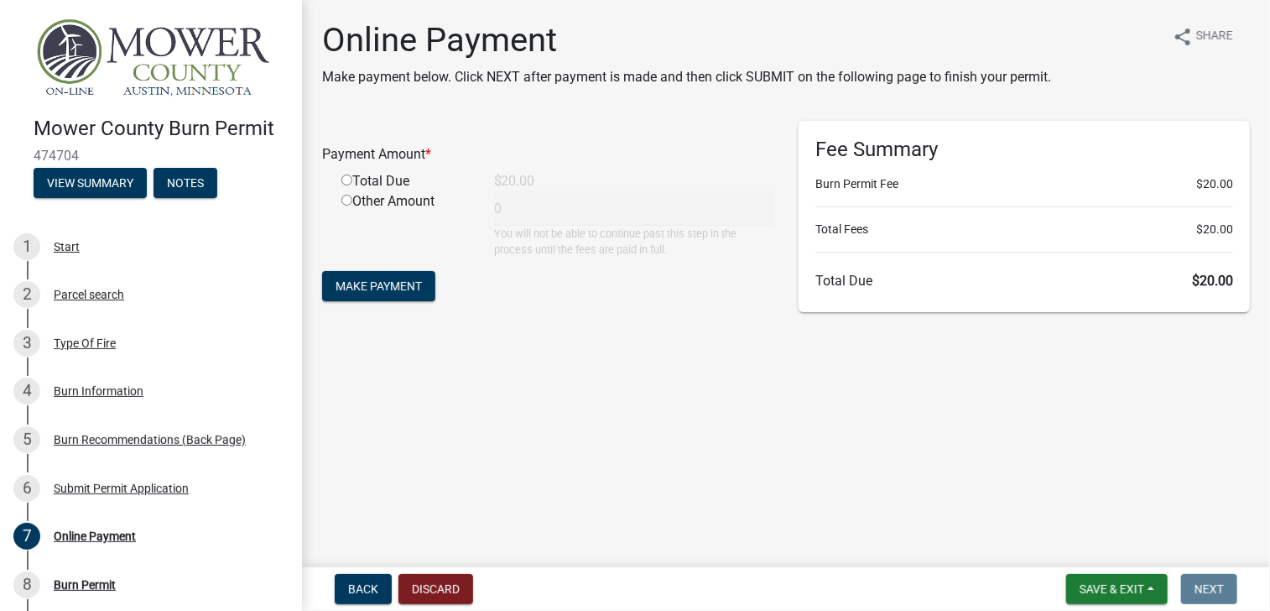
click at [346, 182] on input "radio" at bounding box center [346, 179] width 11 height 11
radio input "true"
type input "20"
click at [375, 289] on span "Make Payment" at bounding box center [379, 285] width 86 height 13
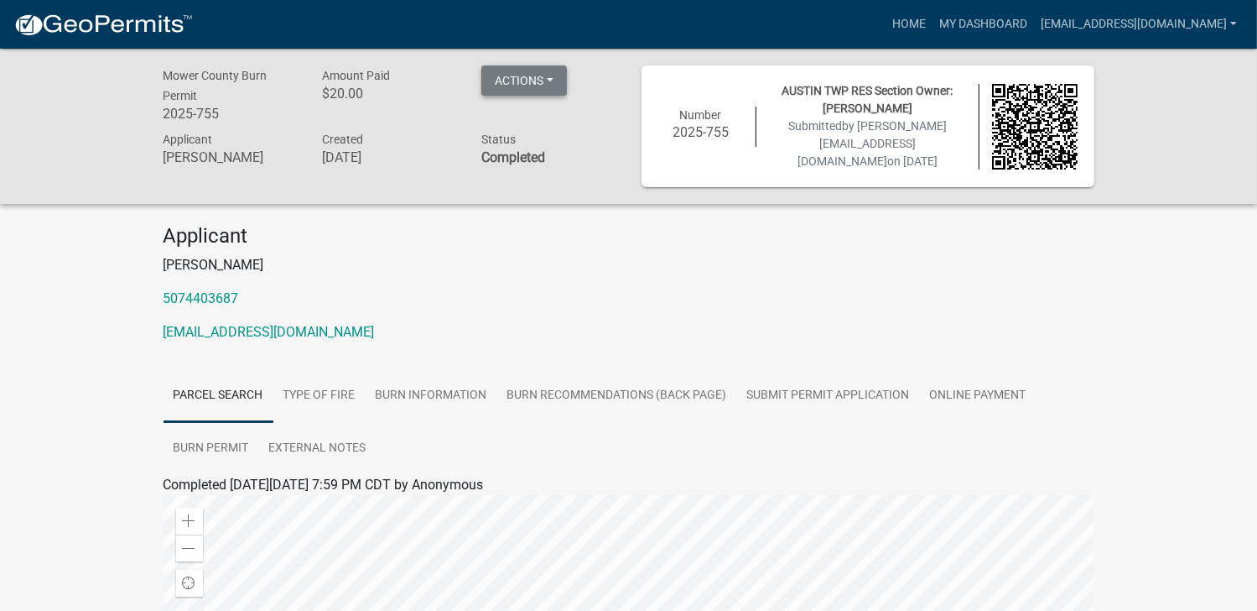
click at [553, 79] on button "Actions" at bounding box center [525, 80] width 86 height 30
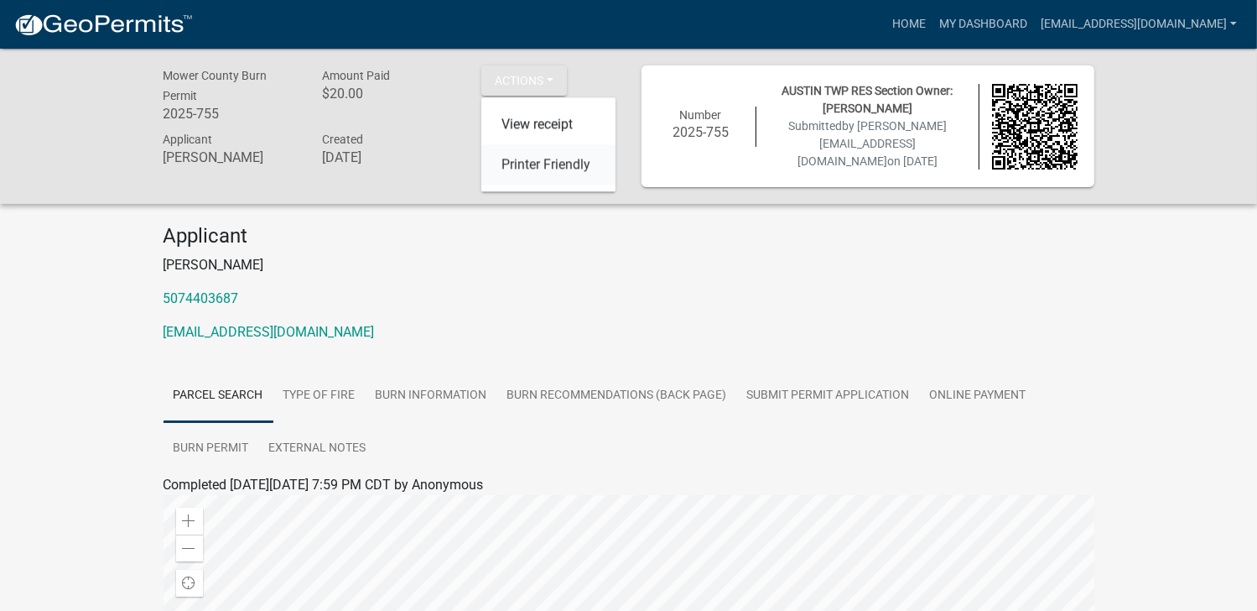
click at [543, 166] on link "Printer Friendly" at bounding box center [549, 165] width 134 height 40
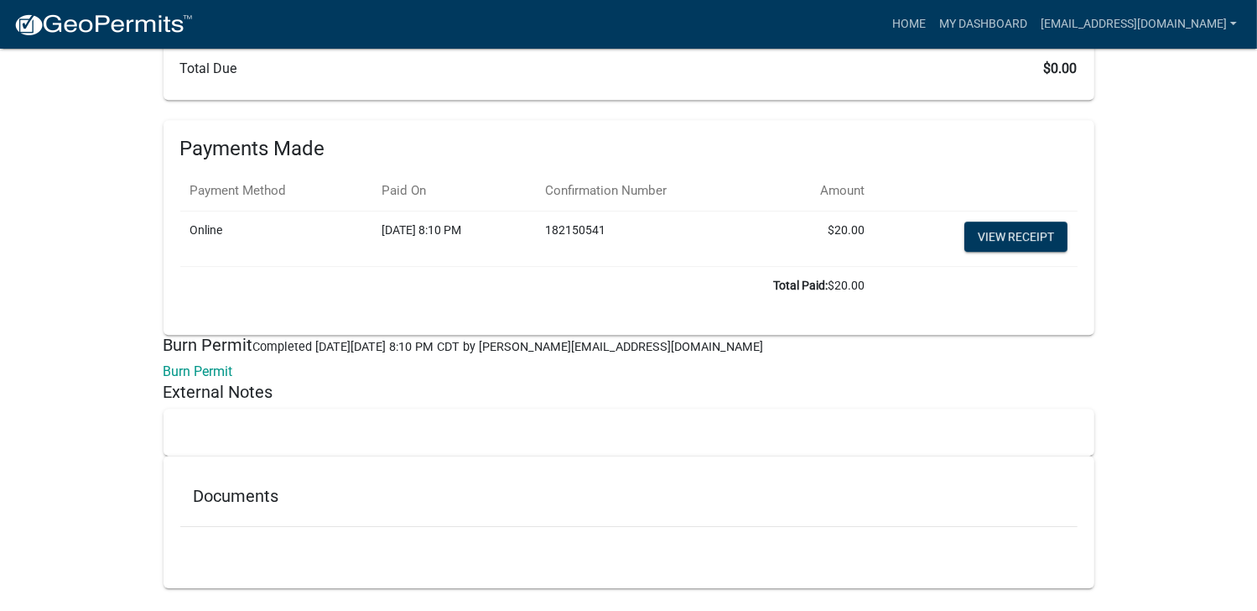
scroll to position [5019, 0]
